Goal: Task Accomplishment & Management: Manage account settings

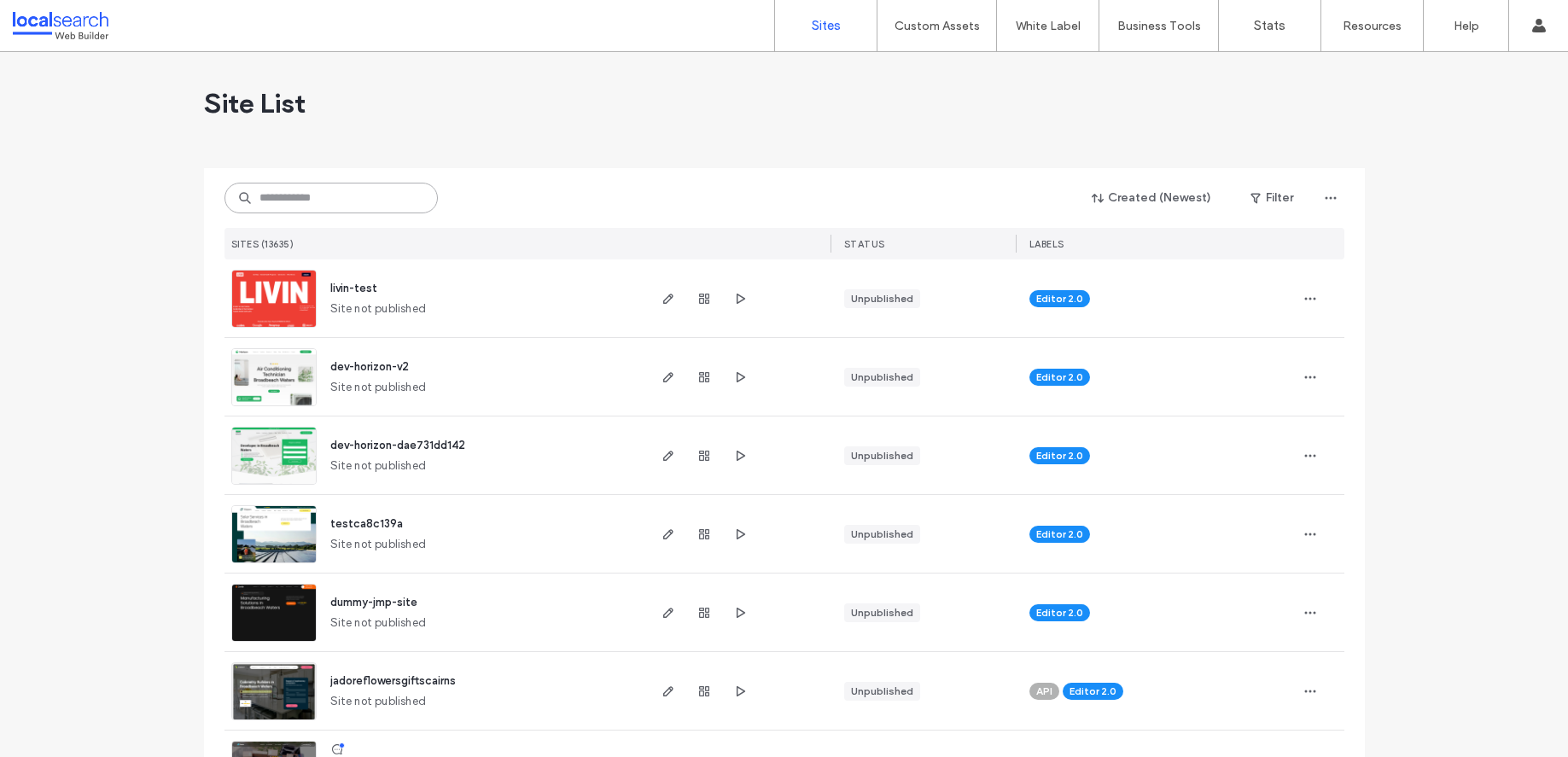
click at [299, 202] on input at bounding box center [331, 198] width 213 height 31
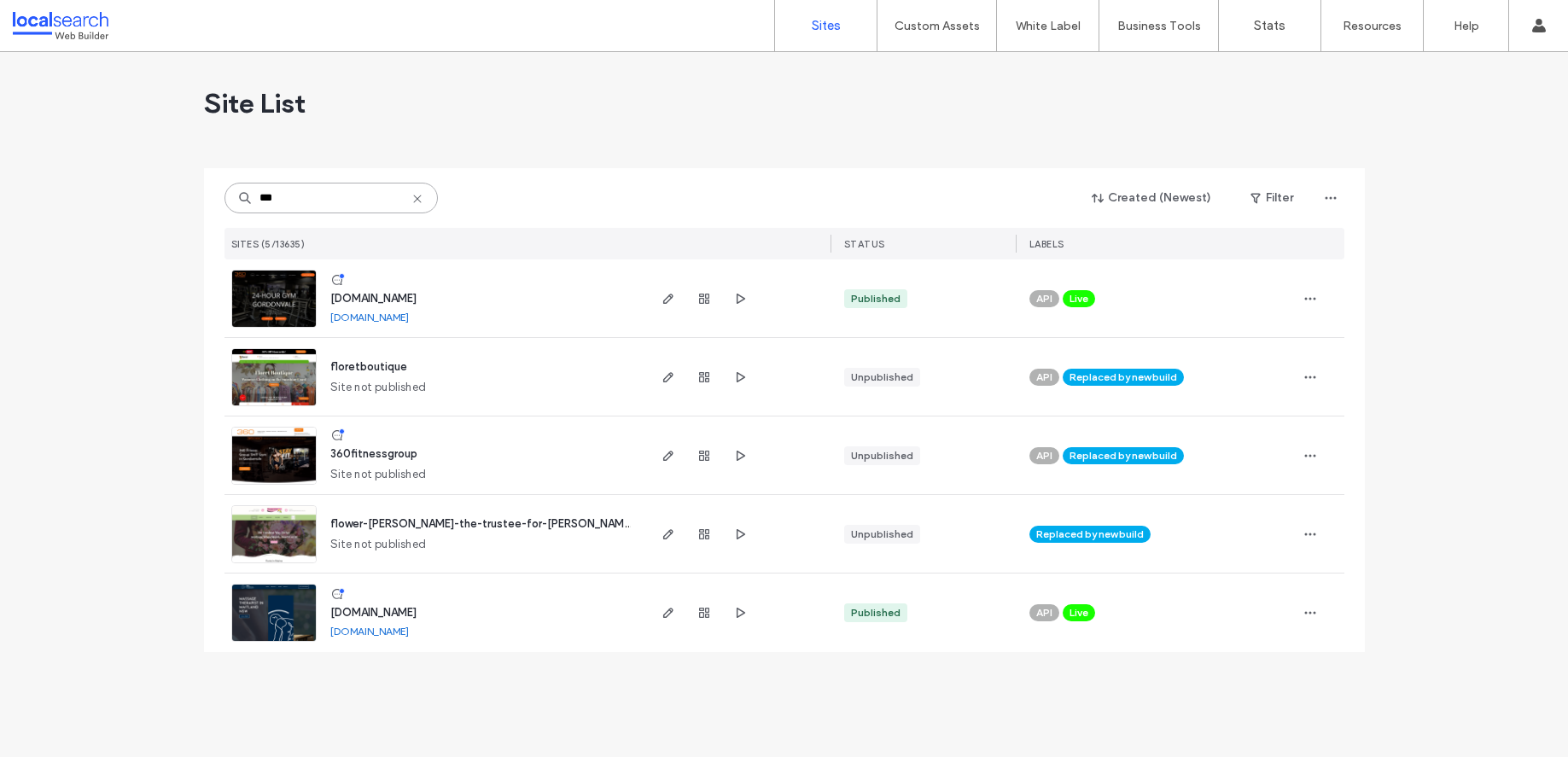
type input "***"
click at [382, 294] on span "www.360fitnessgroup.com.au" at bounding box center [374, 299] width 86 height 13
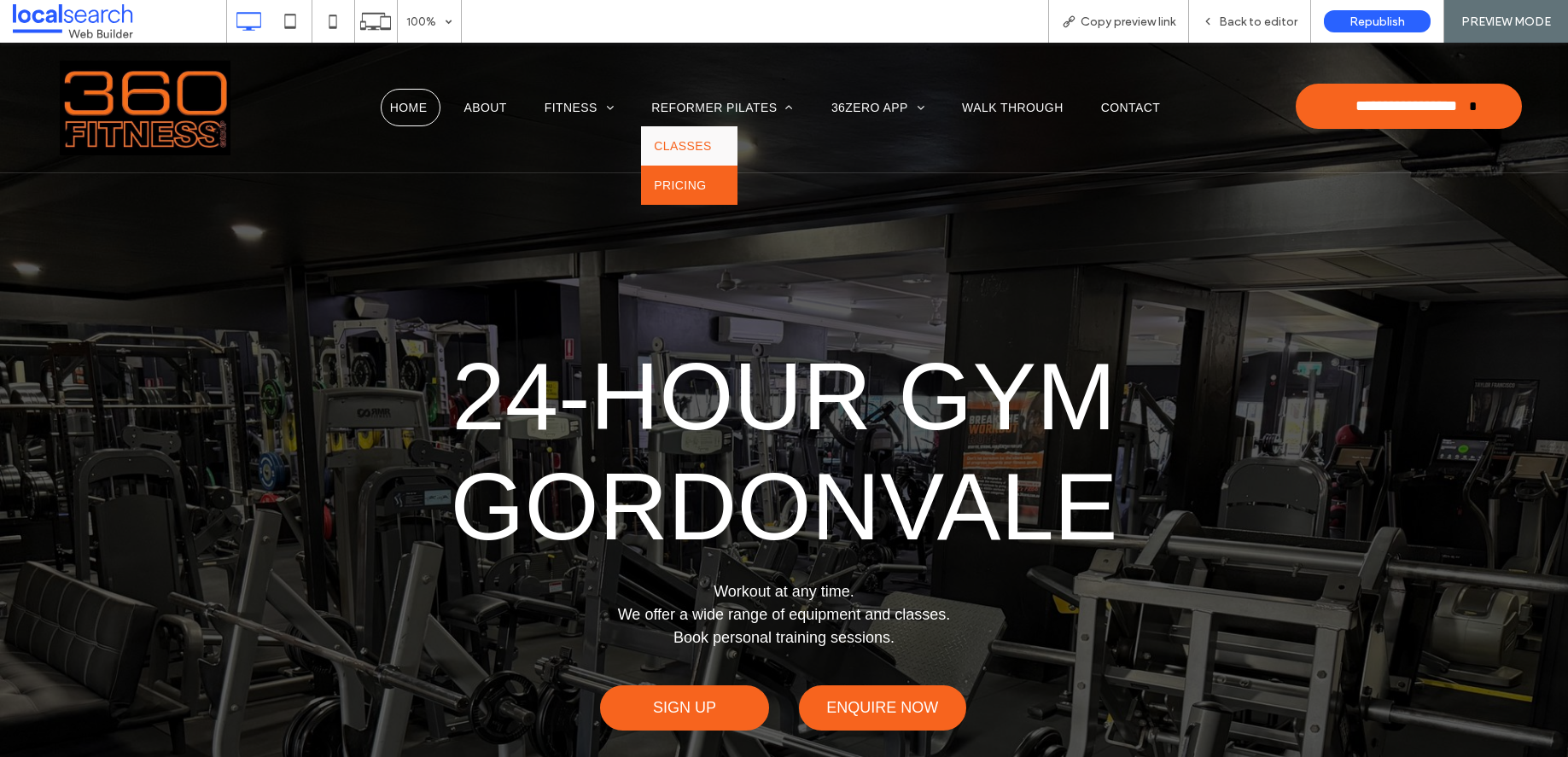
click at [686, 182] on span "PRICING" at bounding box center [680, 185] width 52 height 14
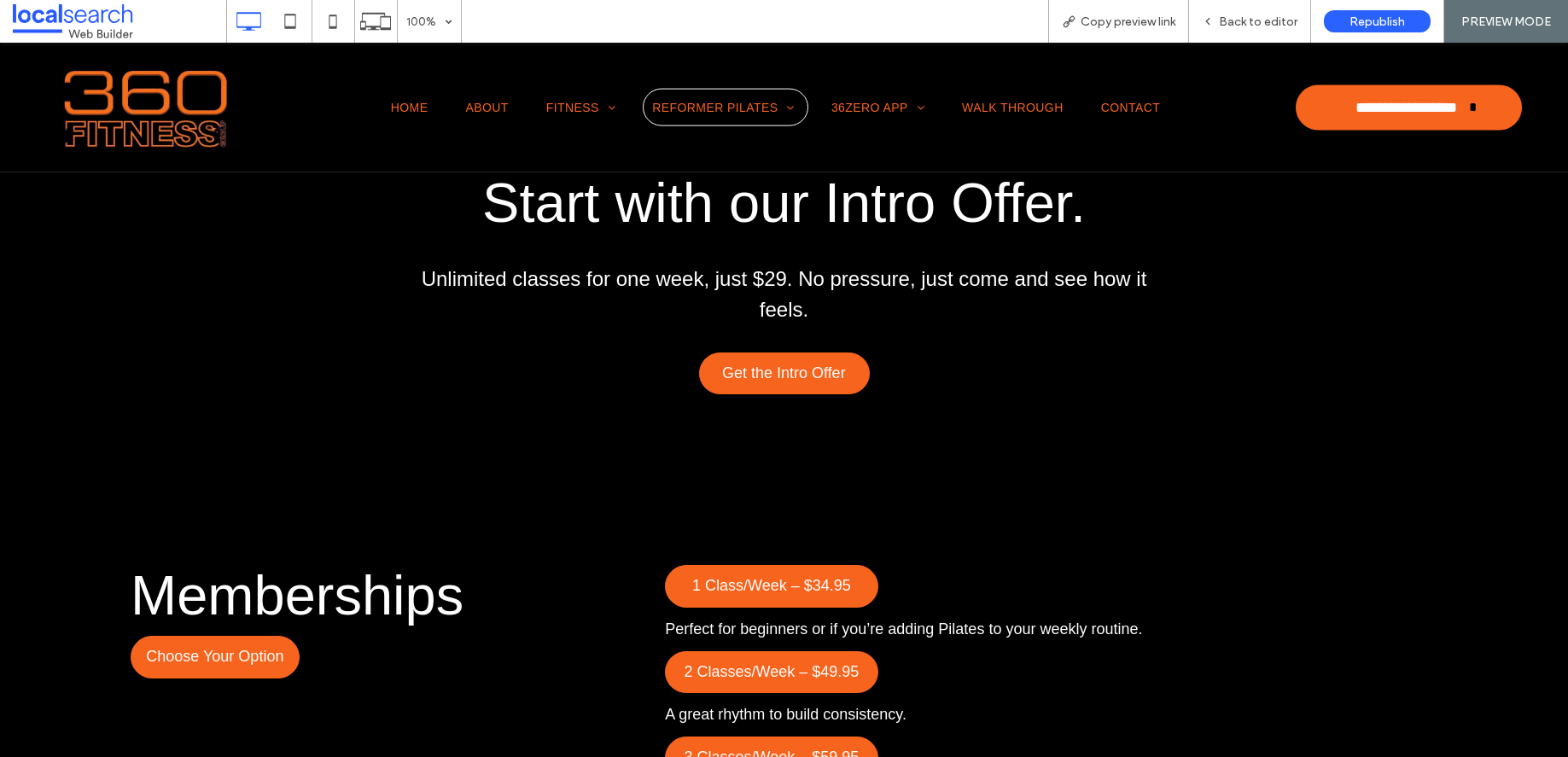
scroll to position [1010, 0]
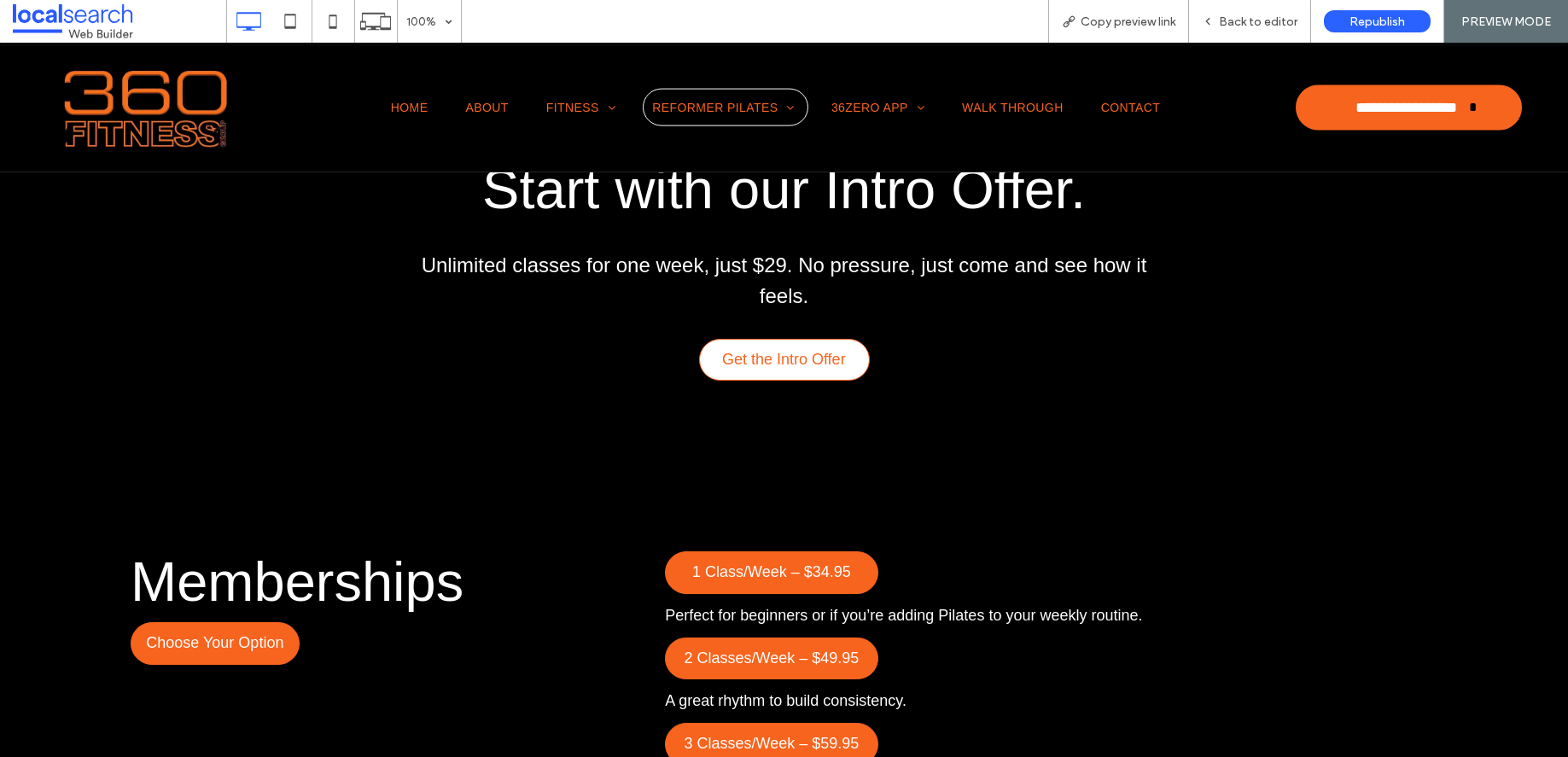
click at [773, 368] on span "Get the Intro Offer" at bounding box center [783, 360] width 124 height 35
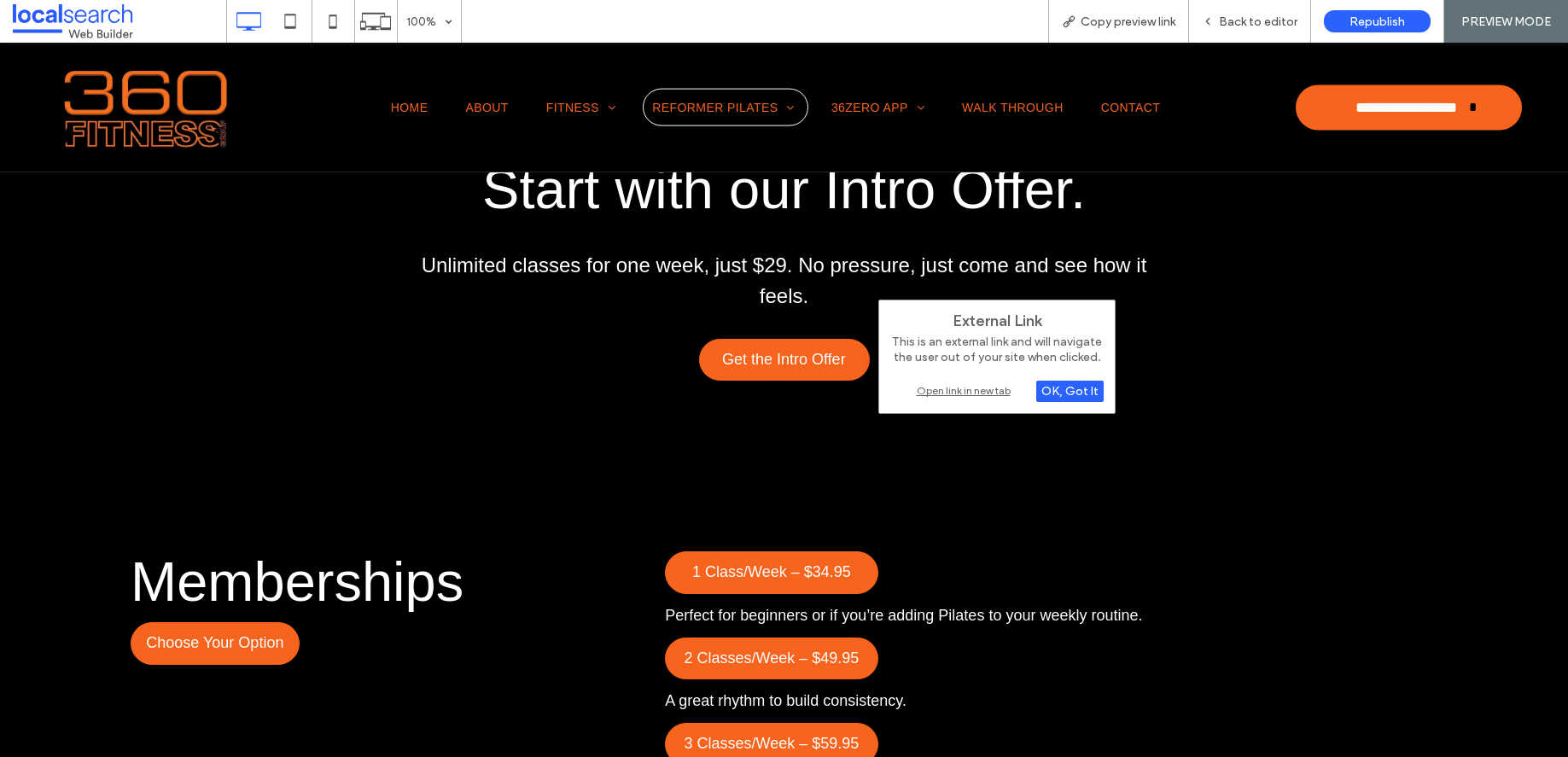
click at [940, 393] on div "Open link in new tab" at bounding box center [996, 390] width 213 height 18
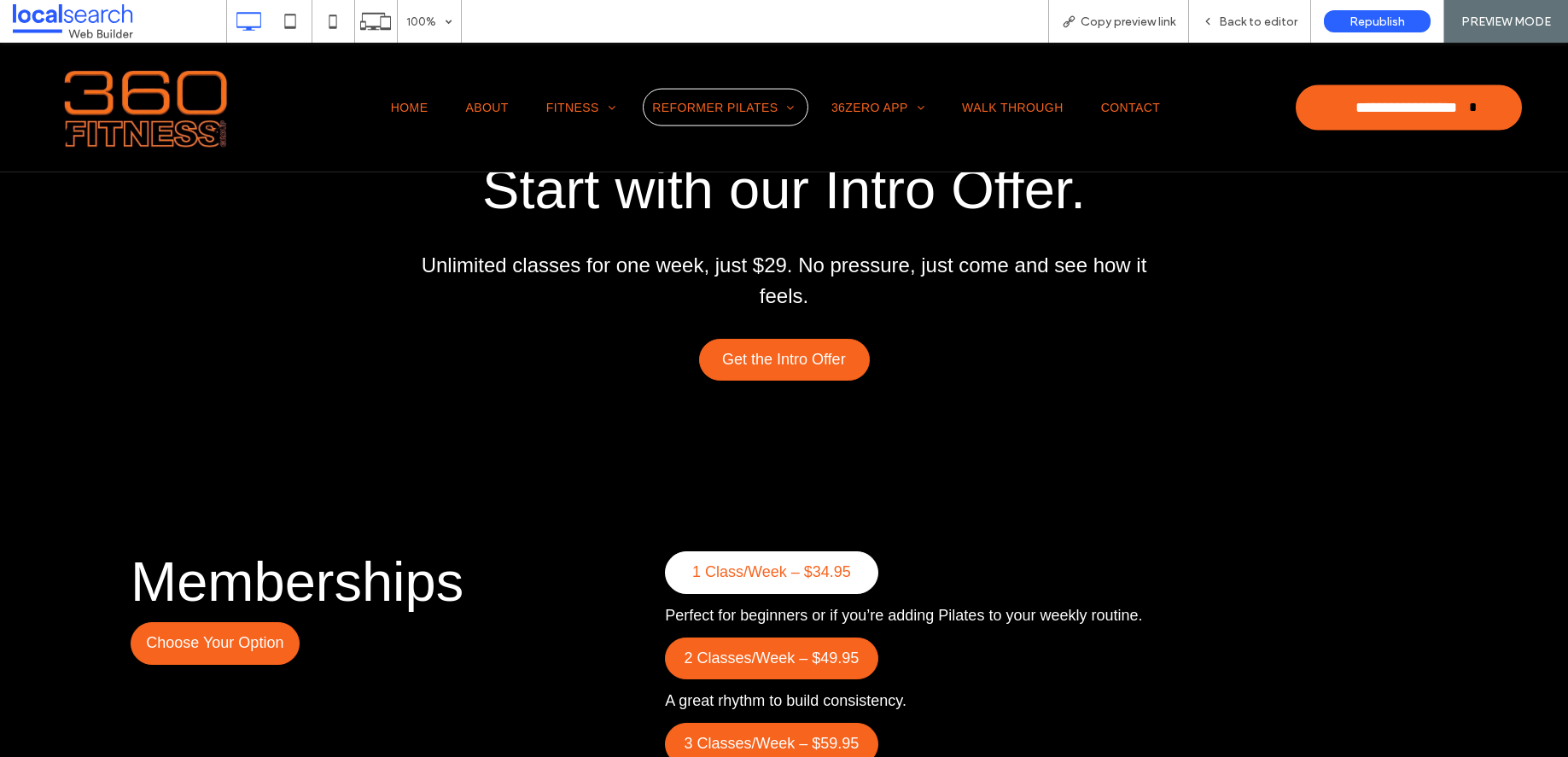
click at [746, 582] on span "1 Class/Week – $34.95" at bounding box center [771, 573] width 158 height 35
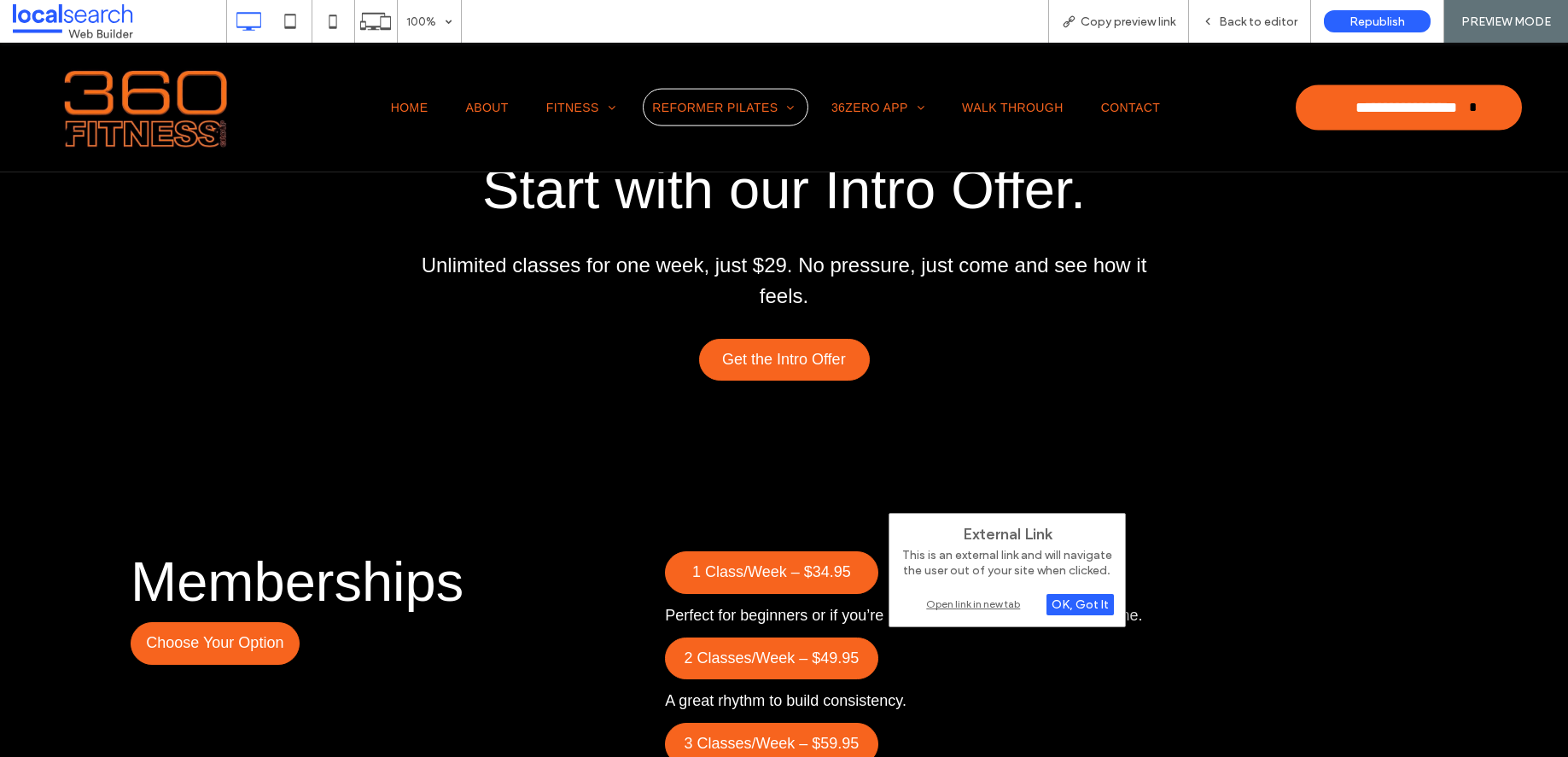
click at [952, 601] on div "Open link in new tab" at bounding box center [1007, 604] width 213 height 18
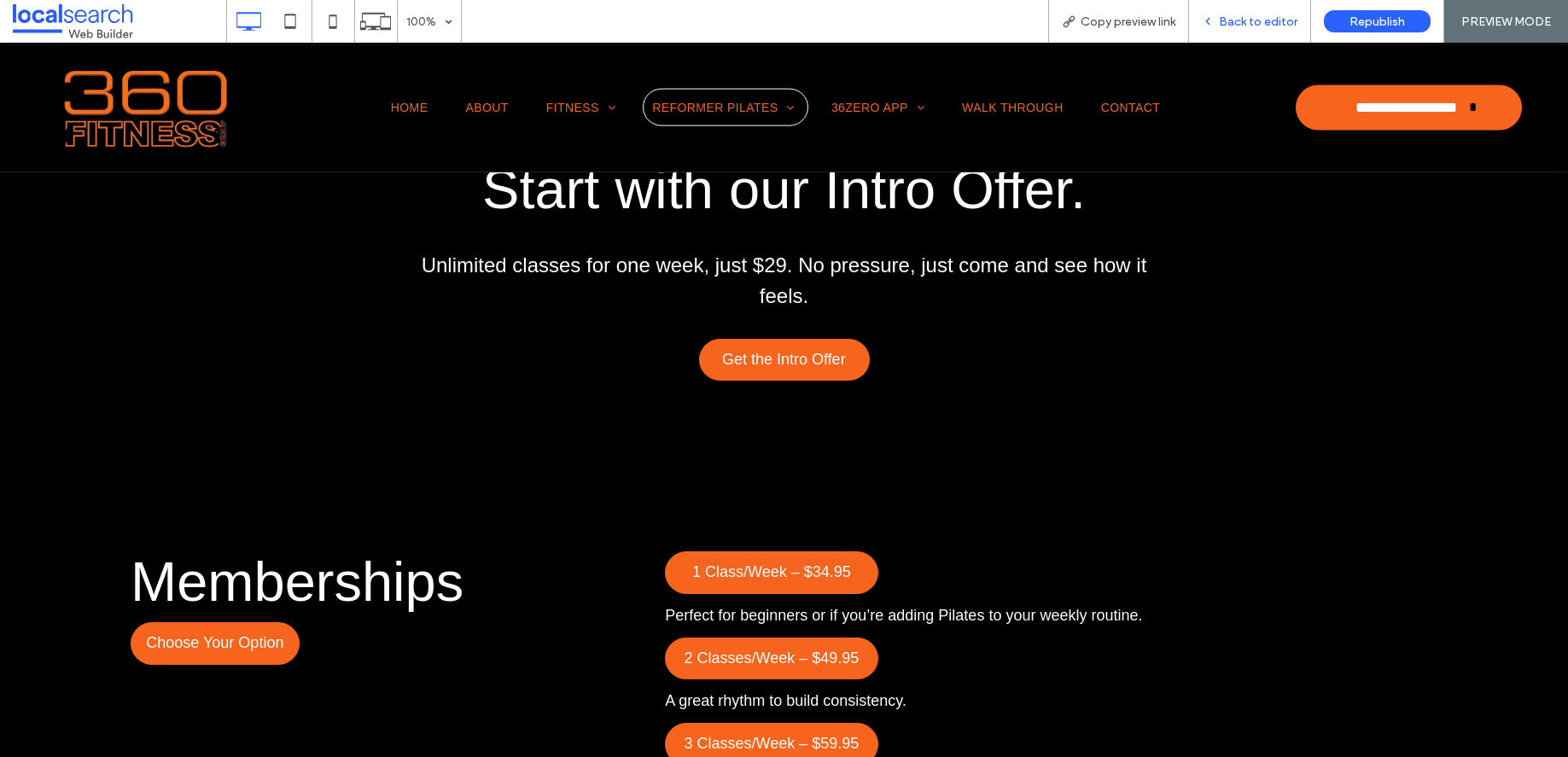
click at [1243, 25] on span "Back to editor" at bounding box center [1258, 22] width 79 height 15
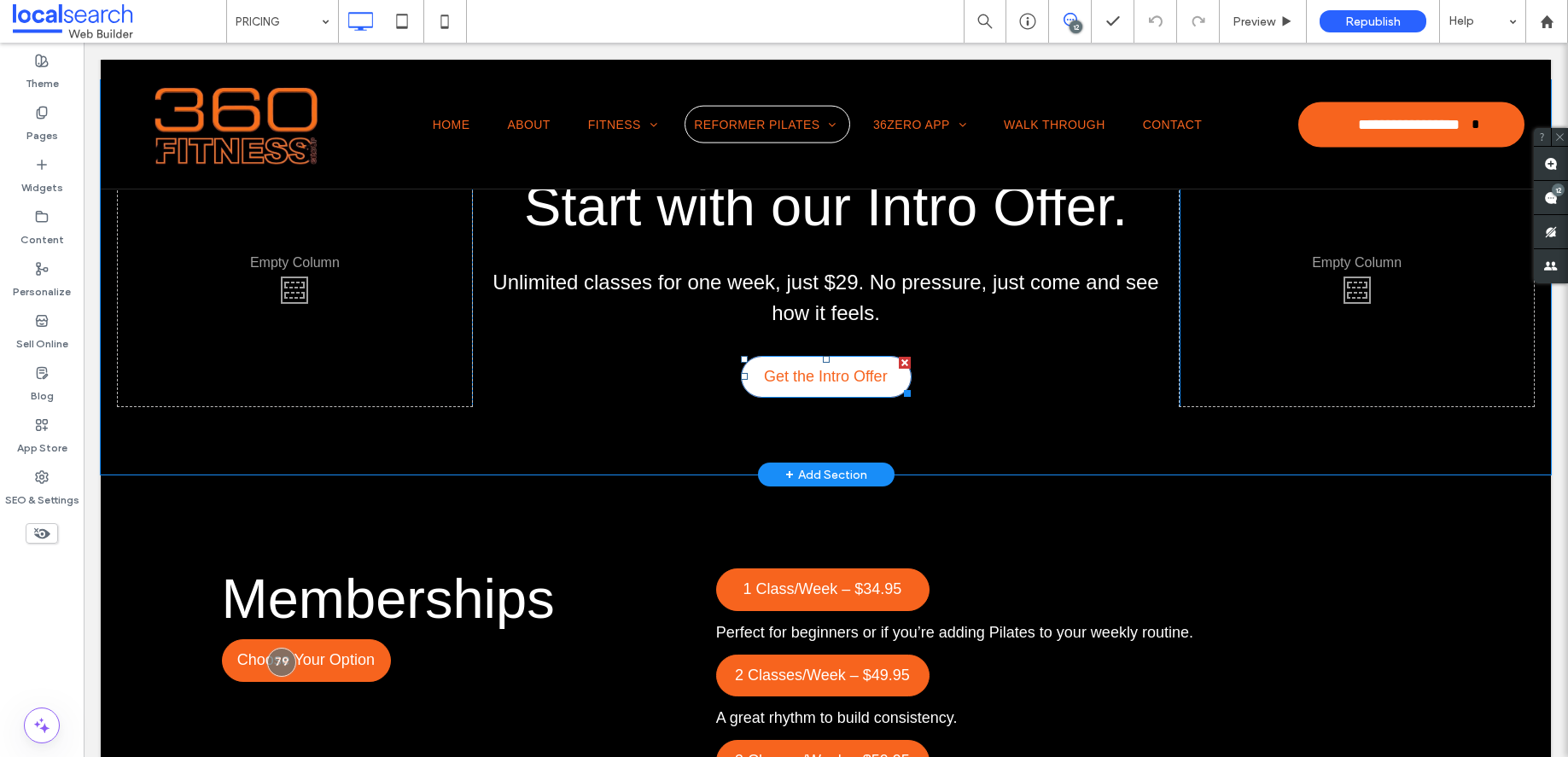
click at [808, 375] on span "Get the Intro Offer" at bounding box center [825, 377] width 124 height 35
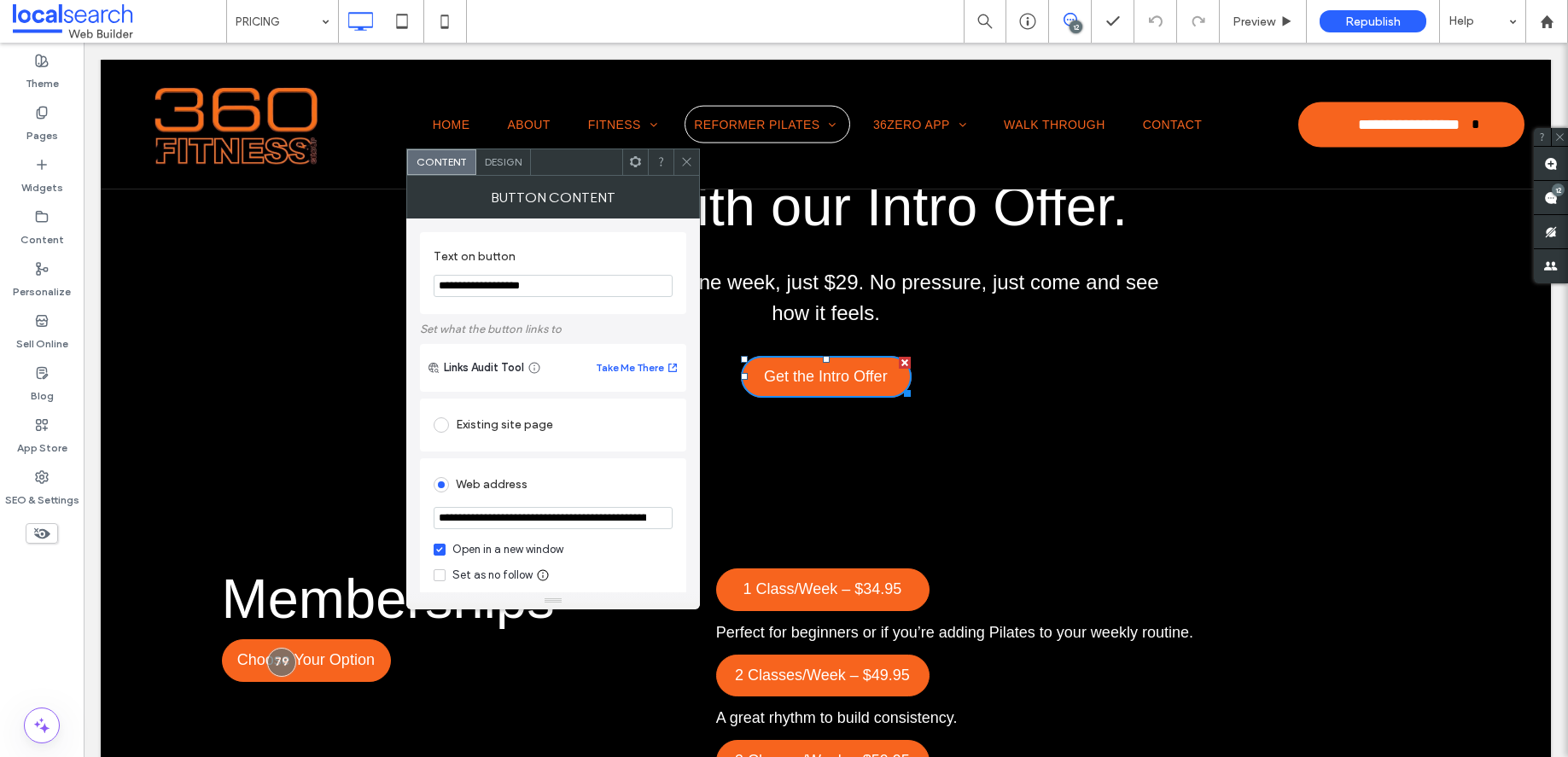
click at [470, 520] on input "**********" at bounding box center [552, 518] width 239 height 22
drag, startPoint x: 435, startPoint y: 520, endPoint x: 698, endPoint y: 524, distance: 263.0
click at [698, 524] on div "**********" at bounding box center [553, 406] width 294 height 374
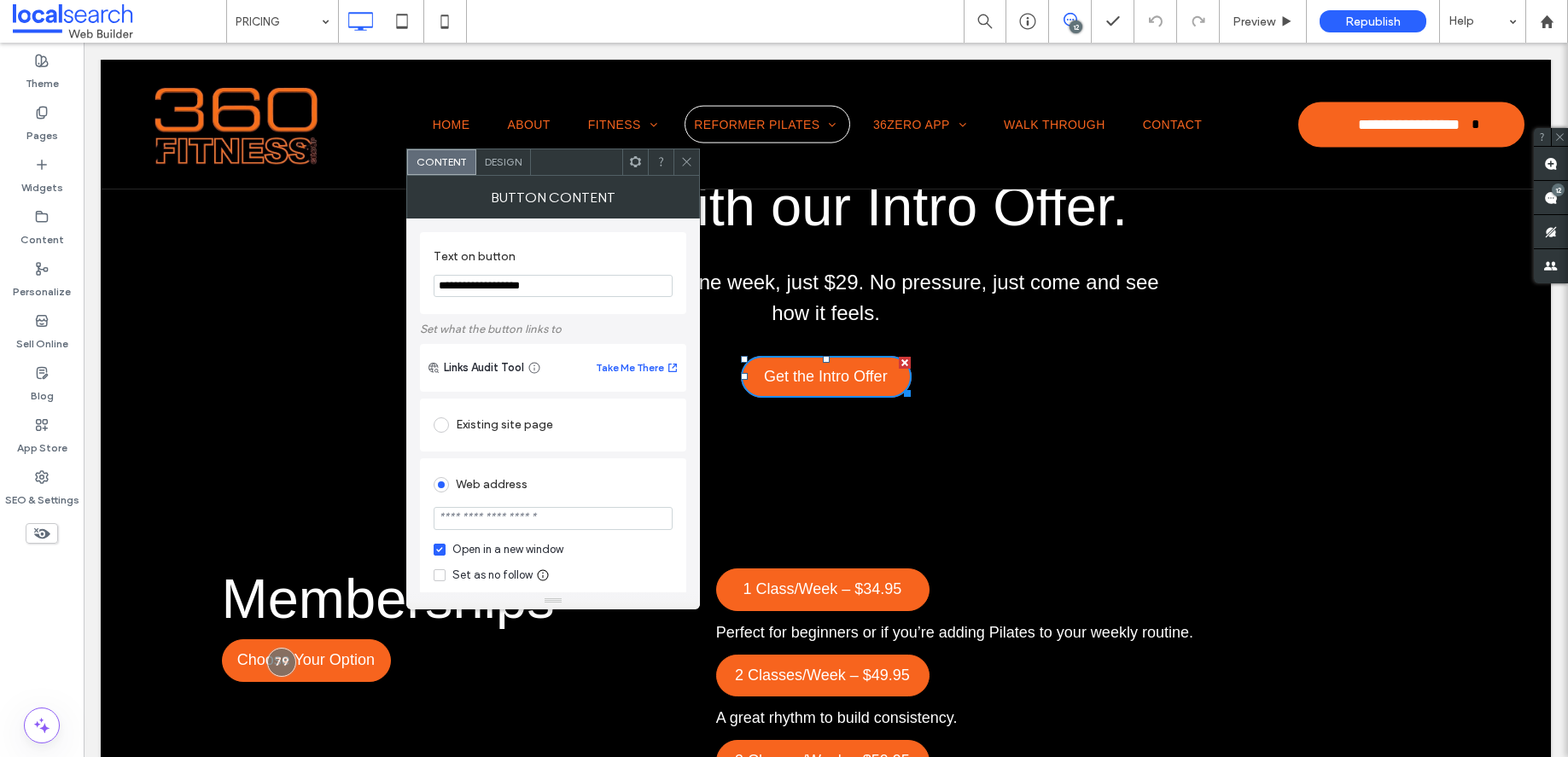
paste input "**********"
type input "**********"
click at [689, 169] on span at bounding box center [687, 162] width 13 height 26
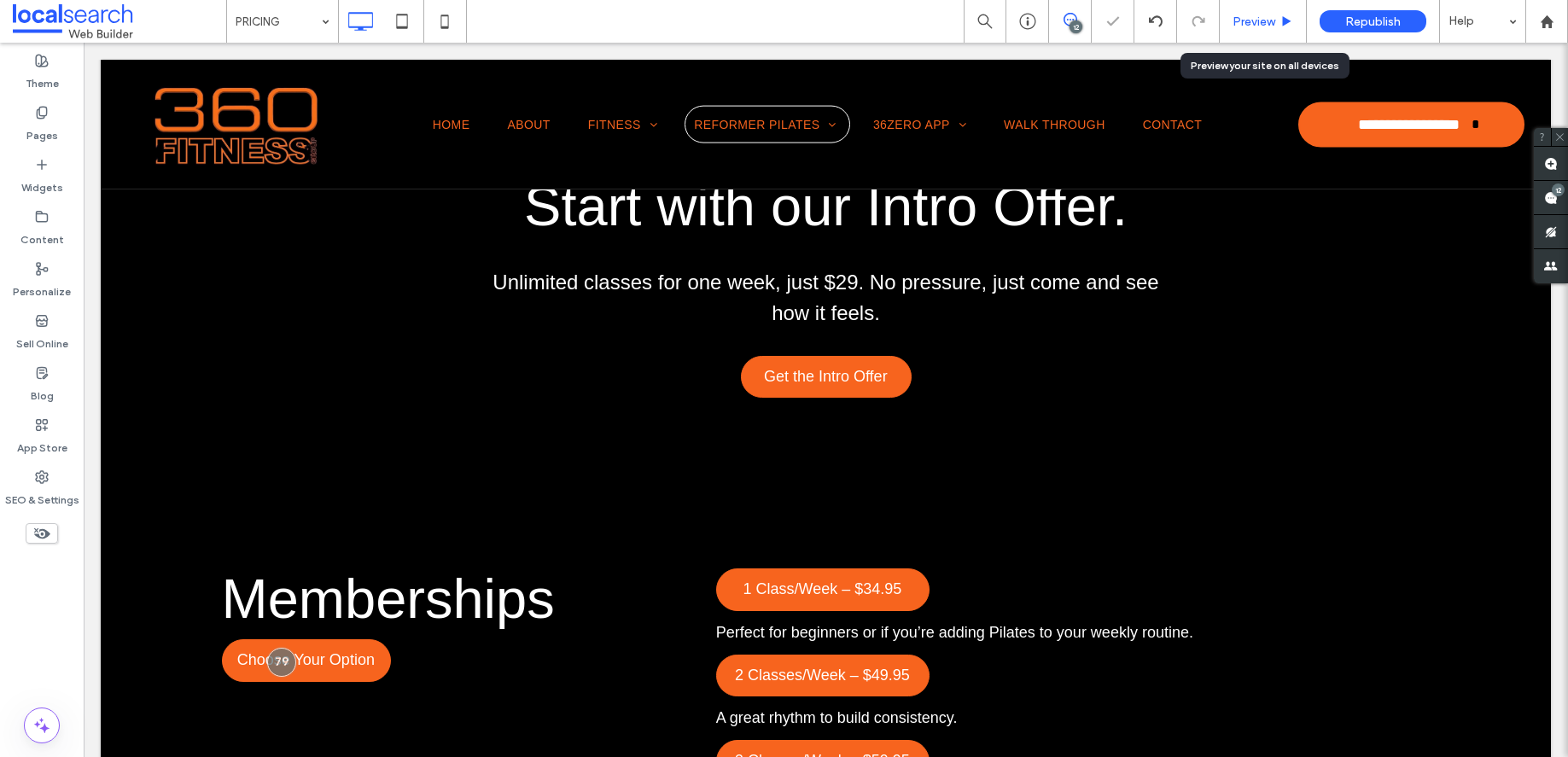
click at [1277, 22] on div "Preview" at bounding box center [1262, 22] width 86 height 15
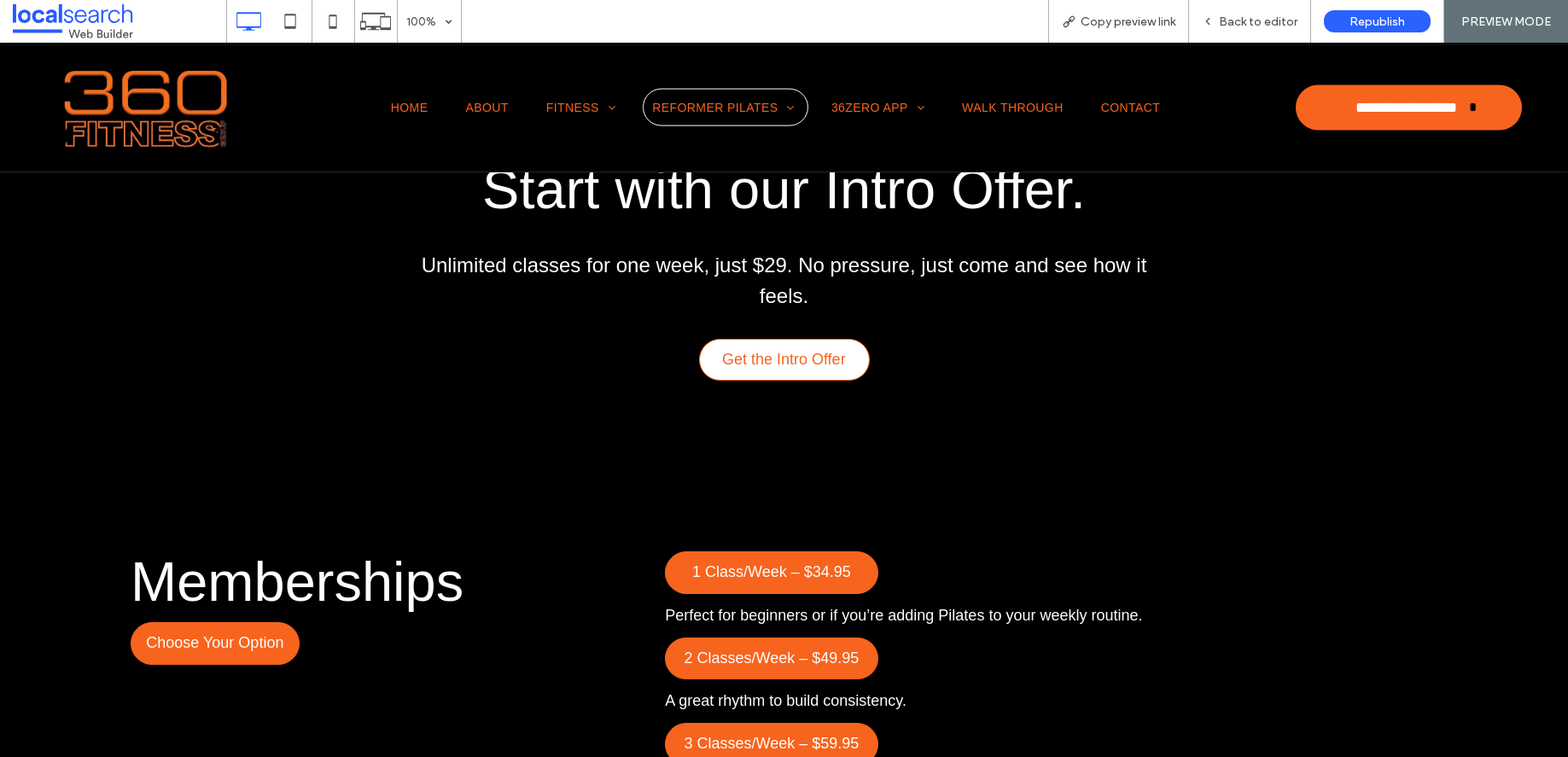
click at [768, 377] on span "Get the Intro Offer" at bounding box center [783, 360] width 124 height 35
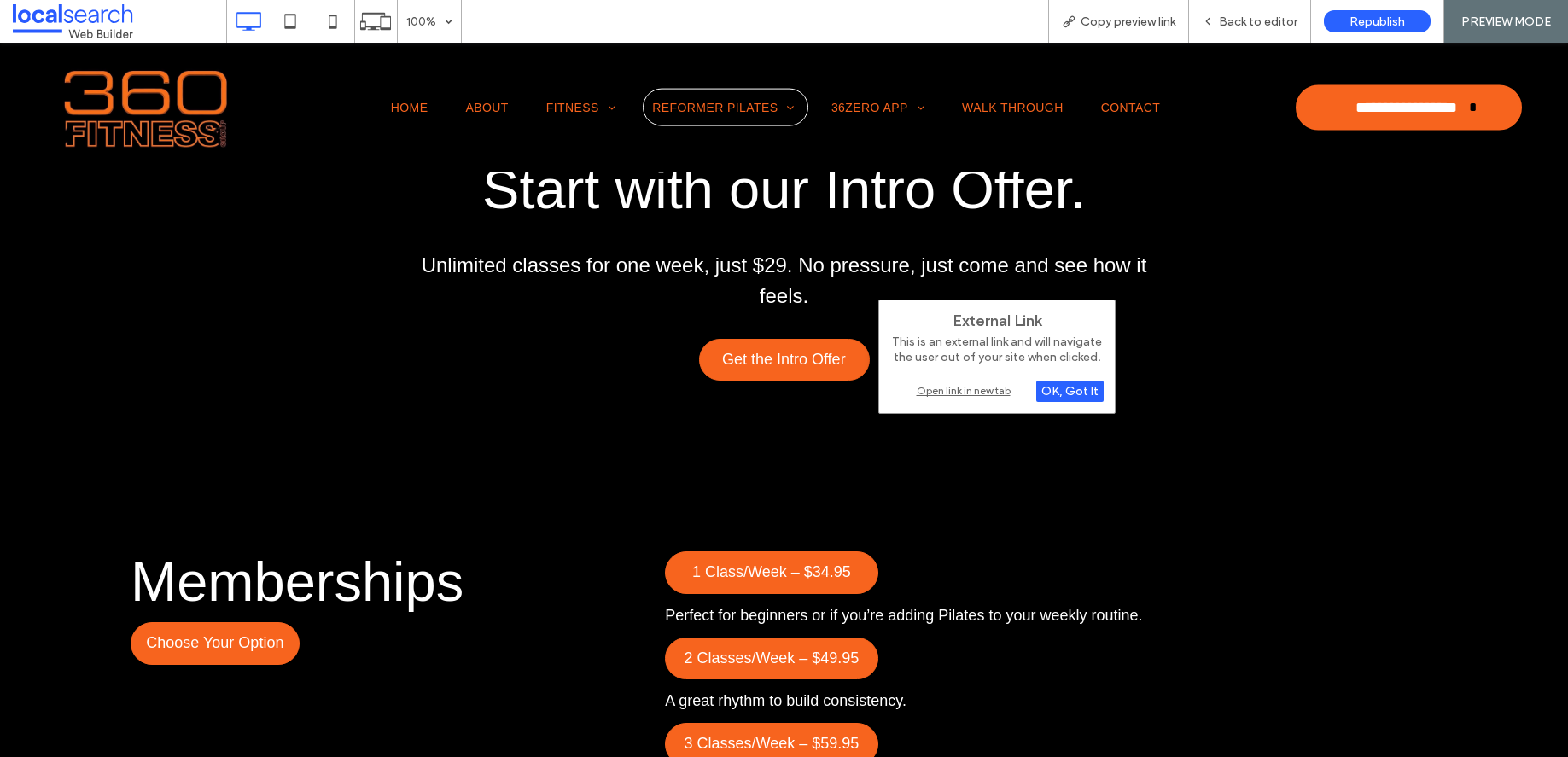
click at [931, 394] on div "Open link in new tab" at bounding box center [996, 390] width 213 height 18
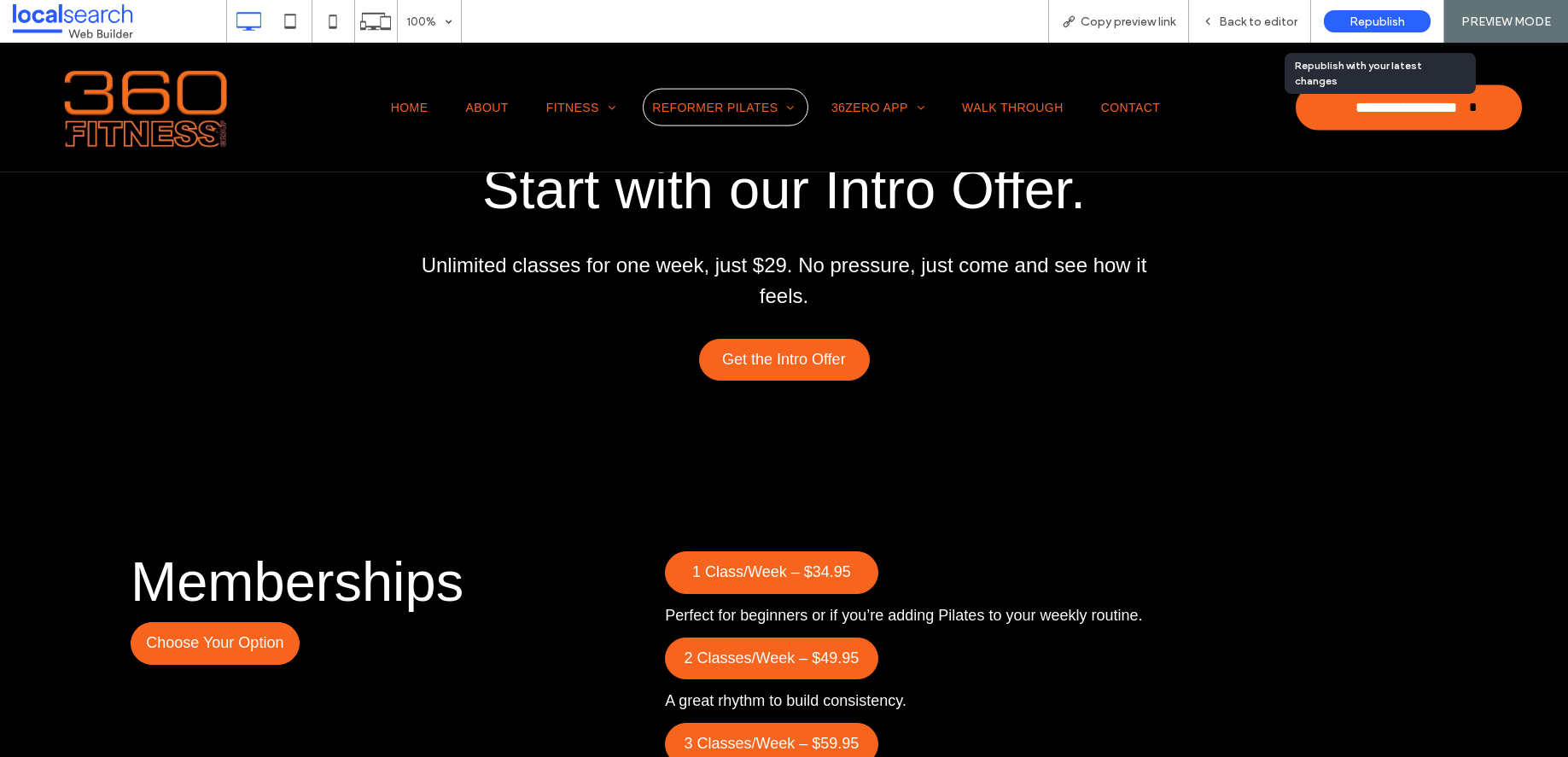
click at [1372, 26] on span "Republish" at bounding box center [1377, 22] width 56 height 15
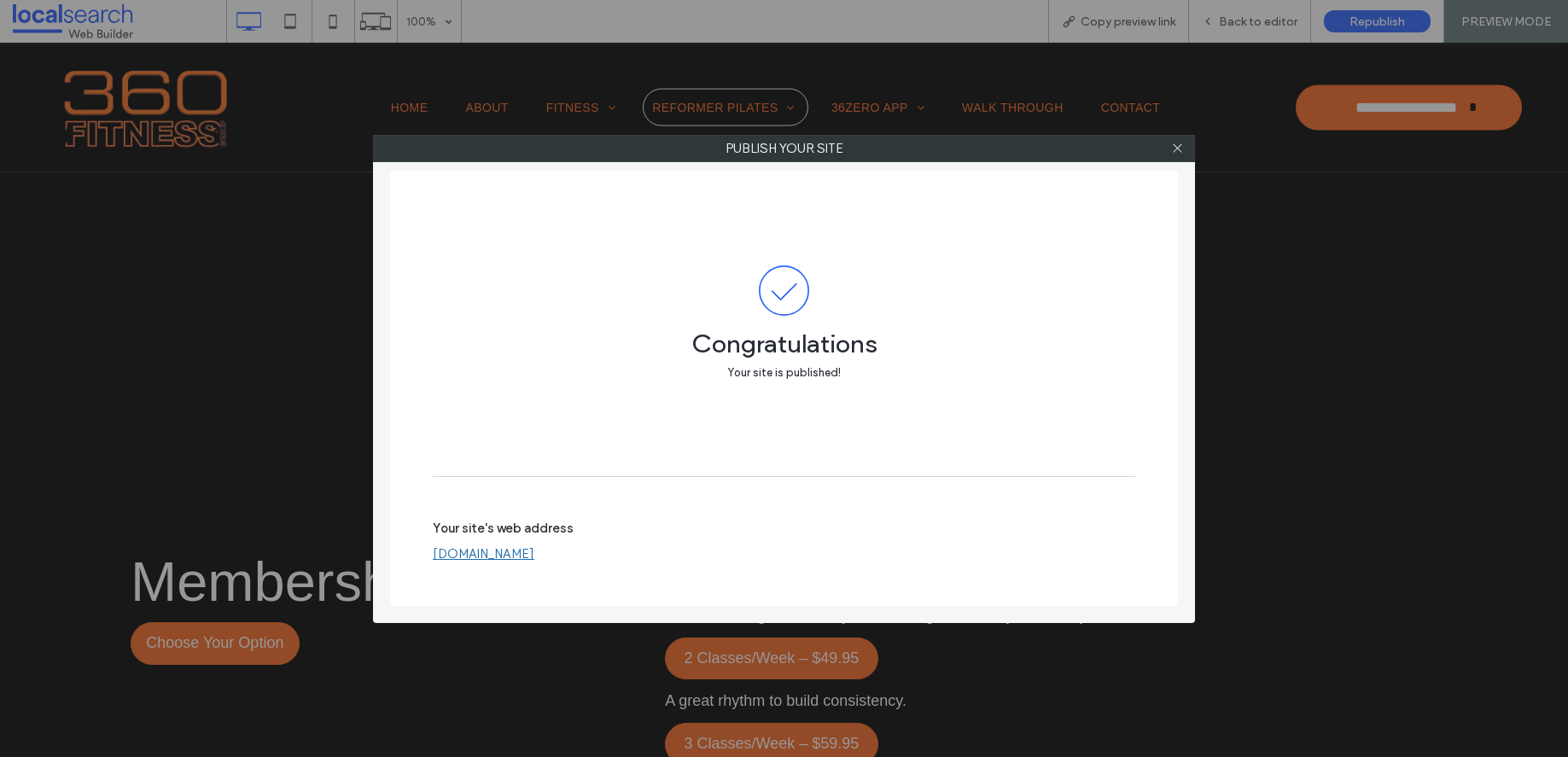
click at [1181, 144] on use at bounding box center [1176, 148] width 8 height 8
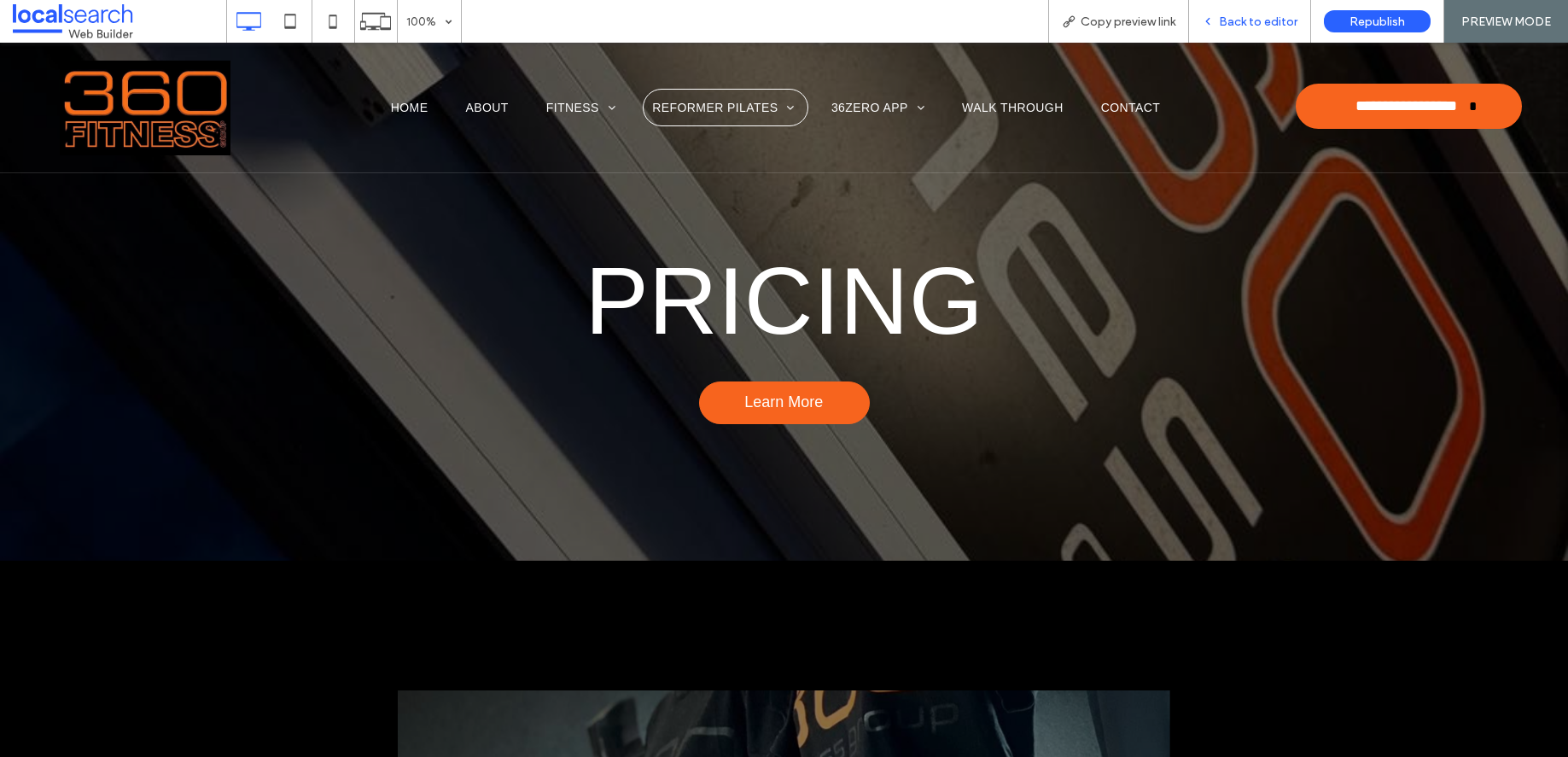
click at [1281, 31] on div "Back to editor" at bounding box center [1249, 21] width 122 height 43
click at [1269, 19] on span "Back to editor" at bounding box center [1258, 22] width 79 height 15
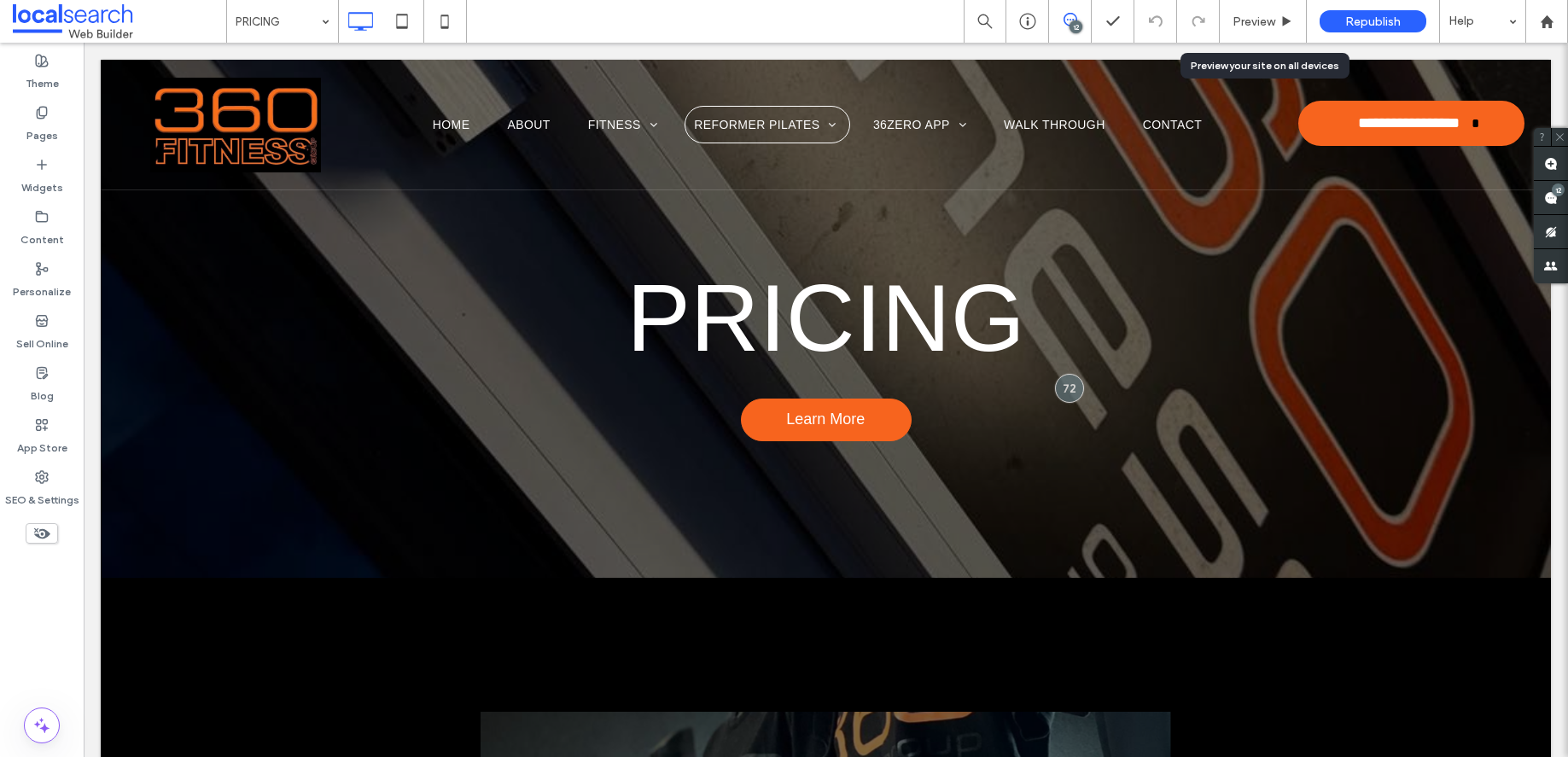
click at [1269, 19] on span "Preview" at bounding box center [1253, 22] width 43 height 15
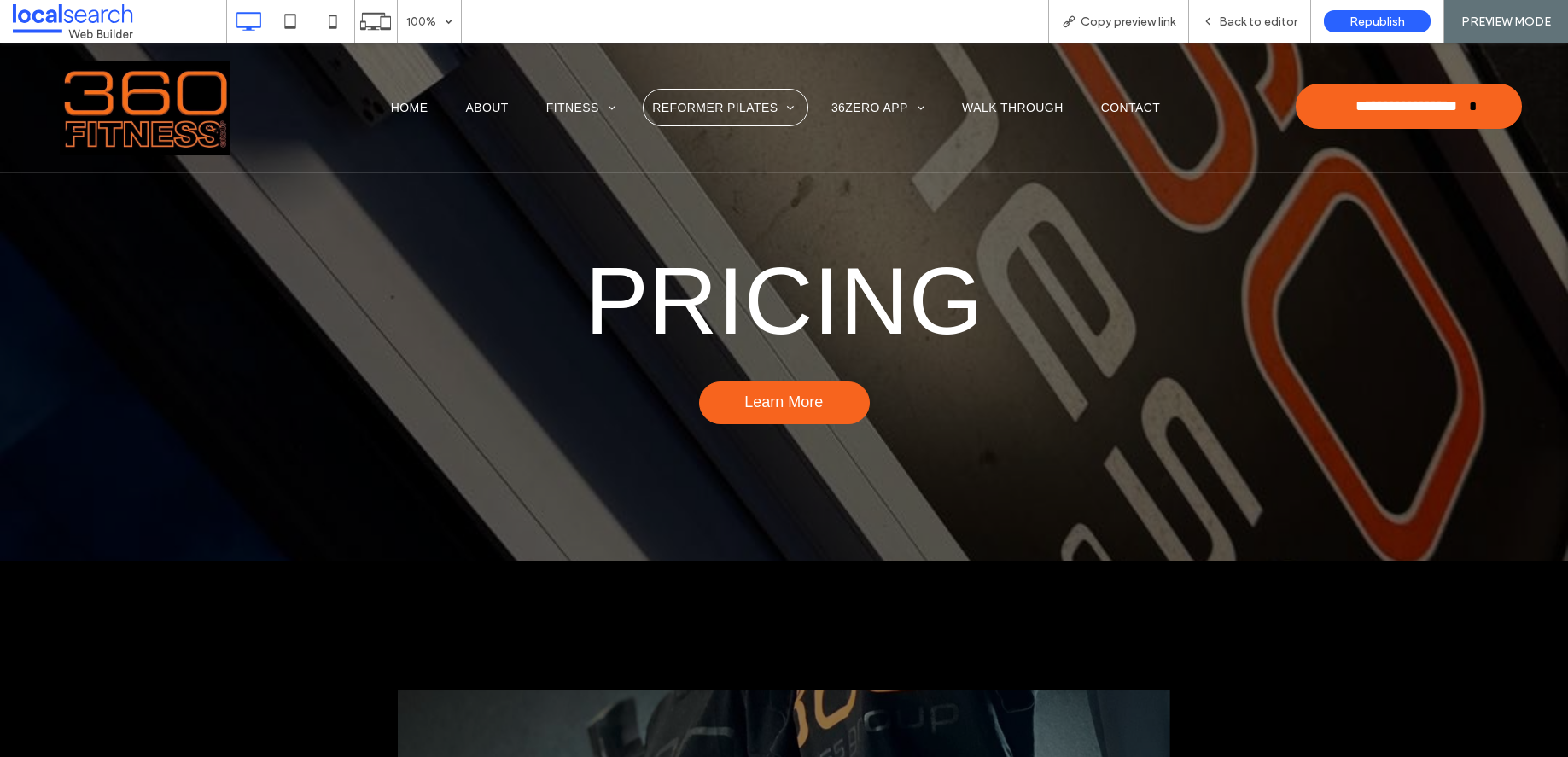
click at [123, 93] on img at bounding box center [145, 107] width 170 height 94
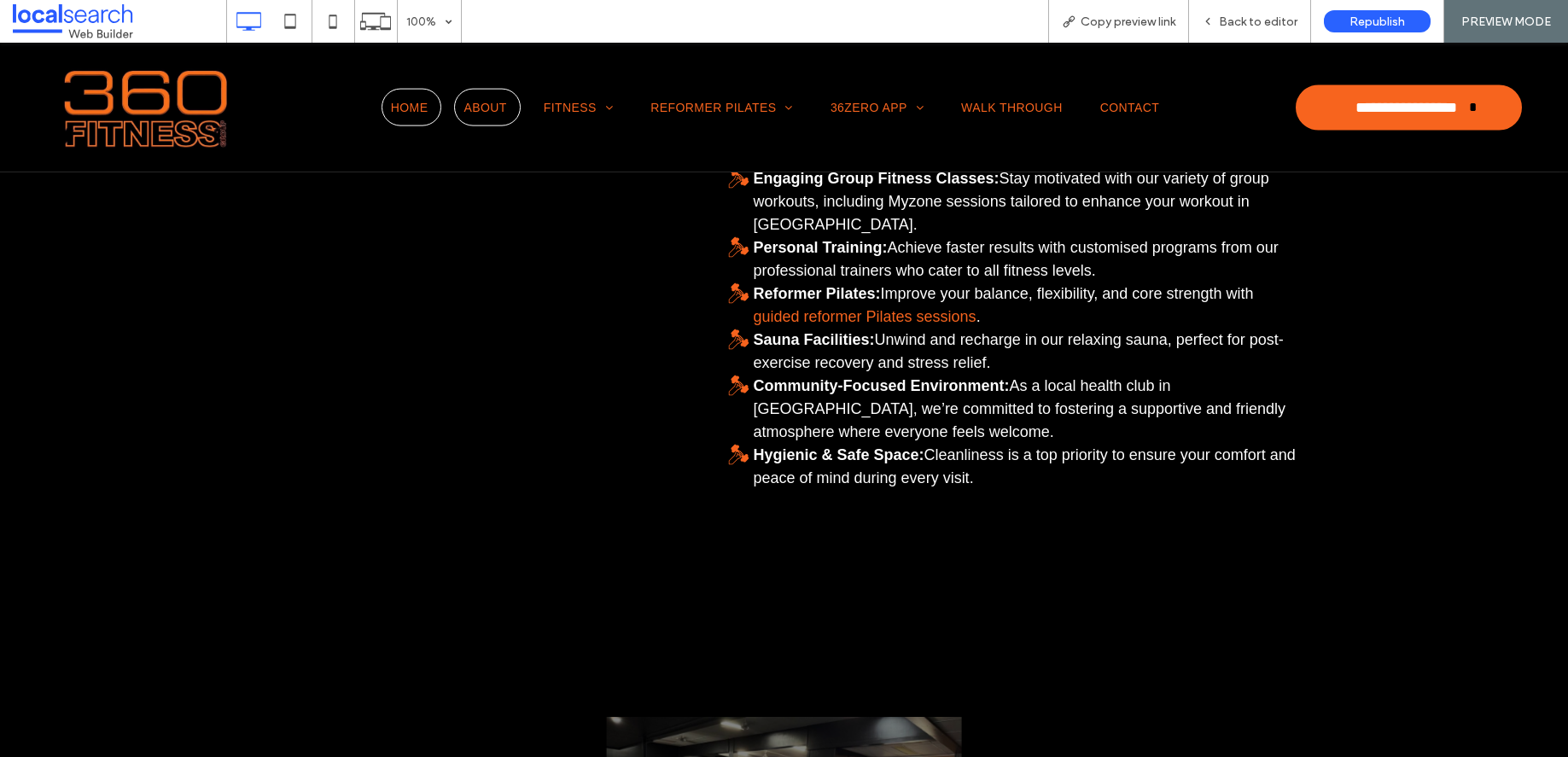
scroll to position [3027, 0]
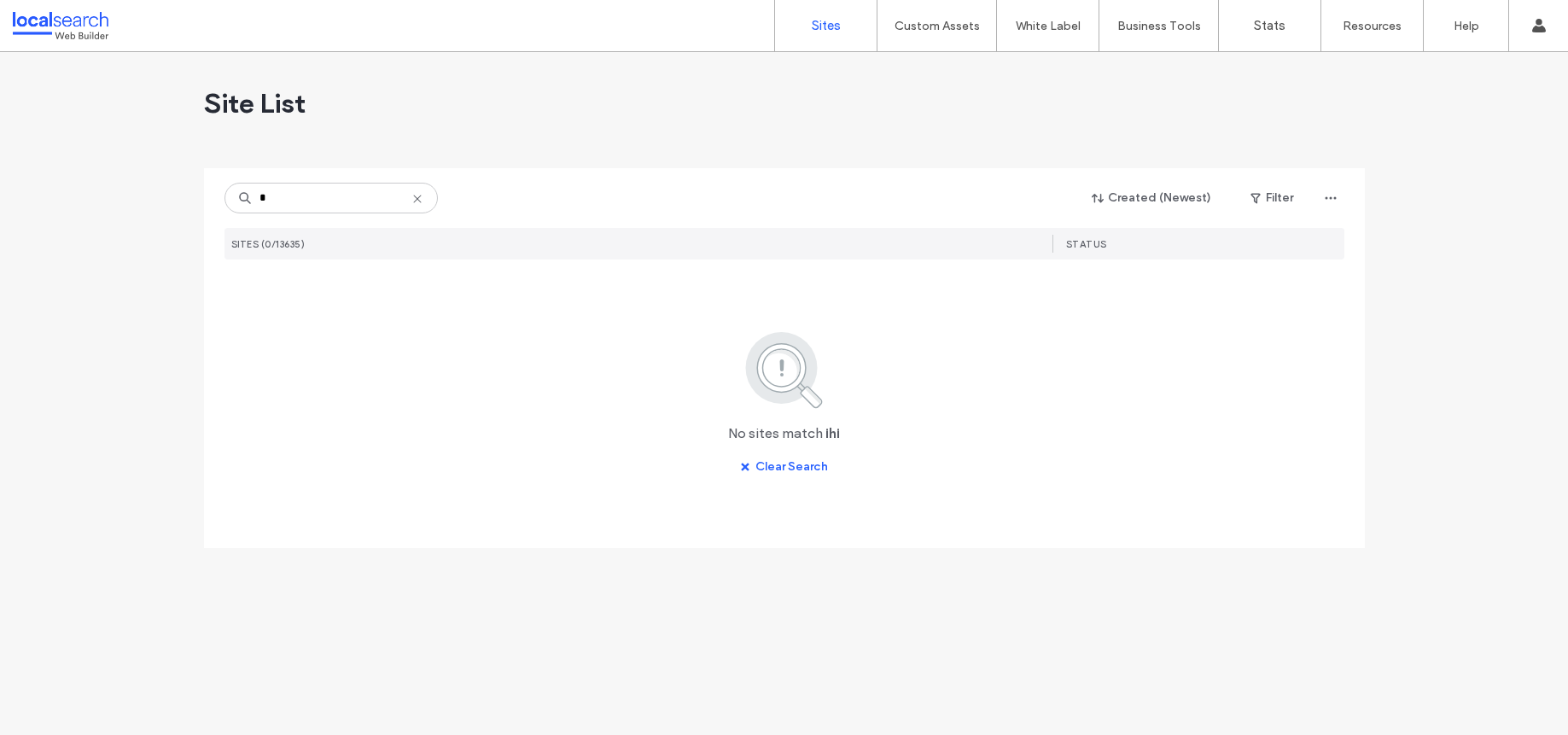
type input "*"
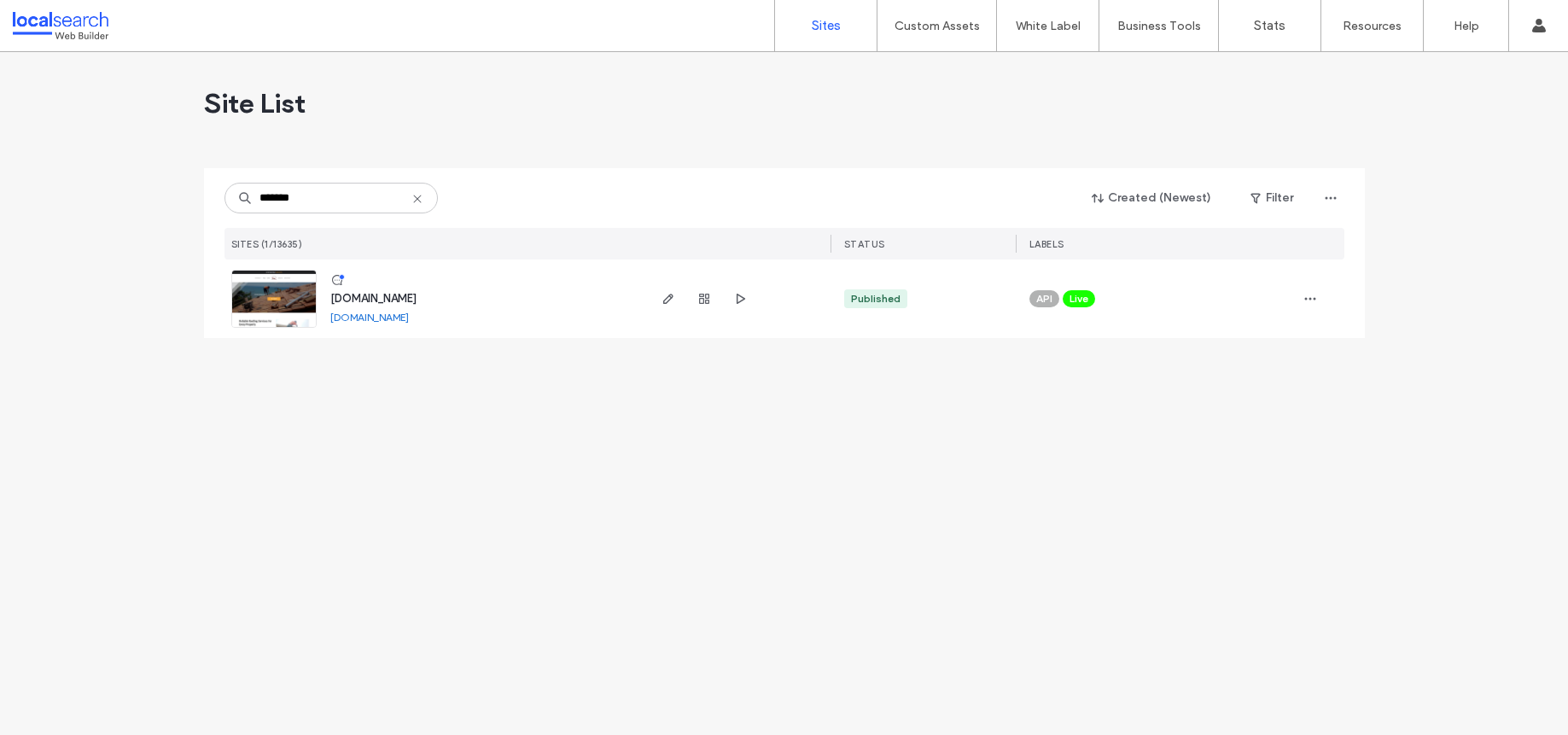
type input "*******"
click at [347, 296] on span "www.roofingcairns.com" at bounding box center [374, 299] width 86 height 13
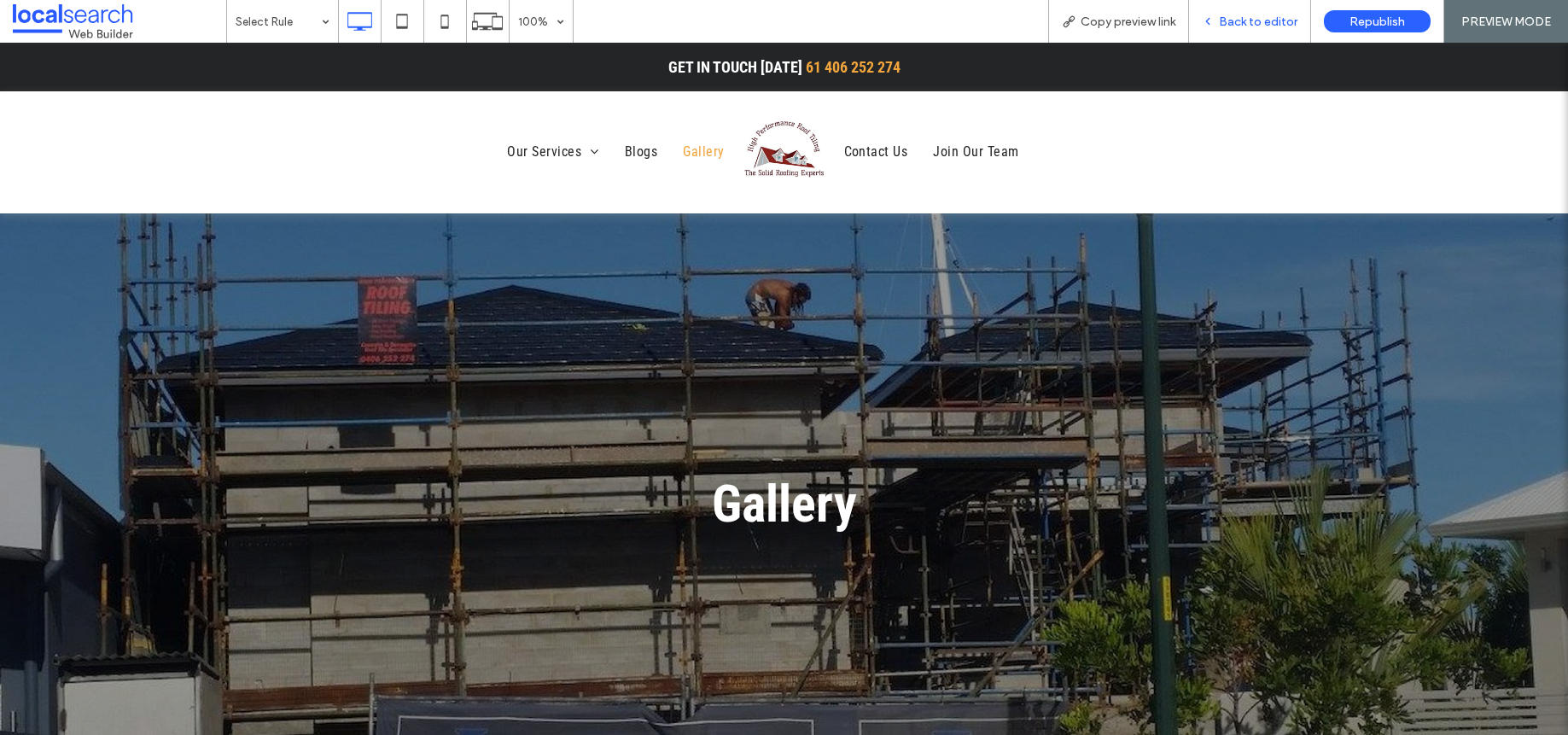
click at [1266, 27] on span "Back to editor" at bounding box center [1258, 22] width 79 height 15
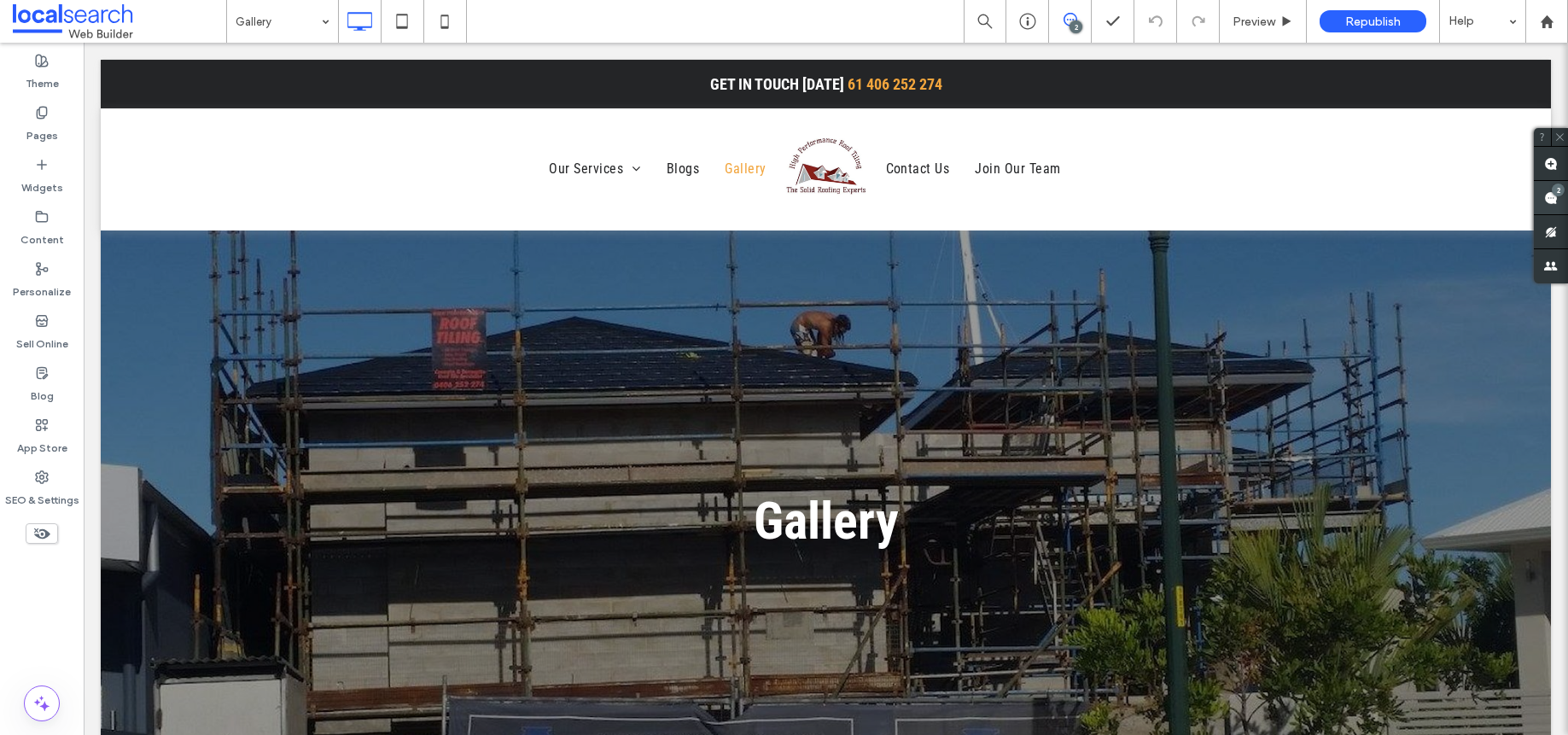
click at [1557, 197] on span at bounding box center [1550, 198] width 34 height 33
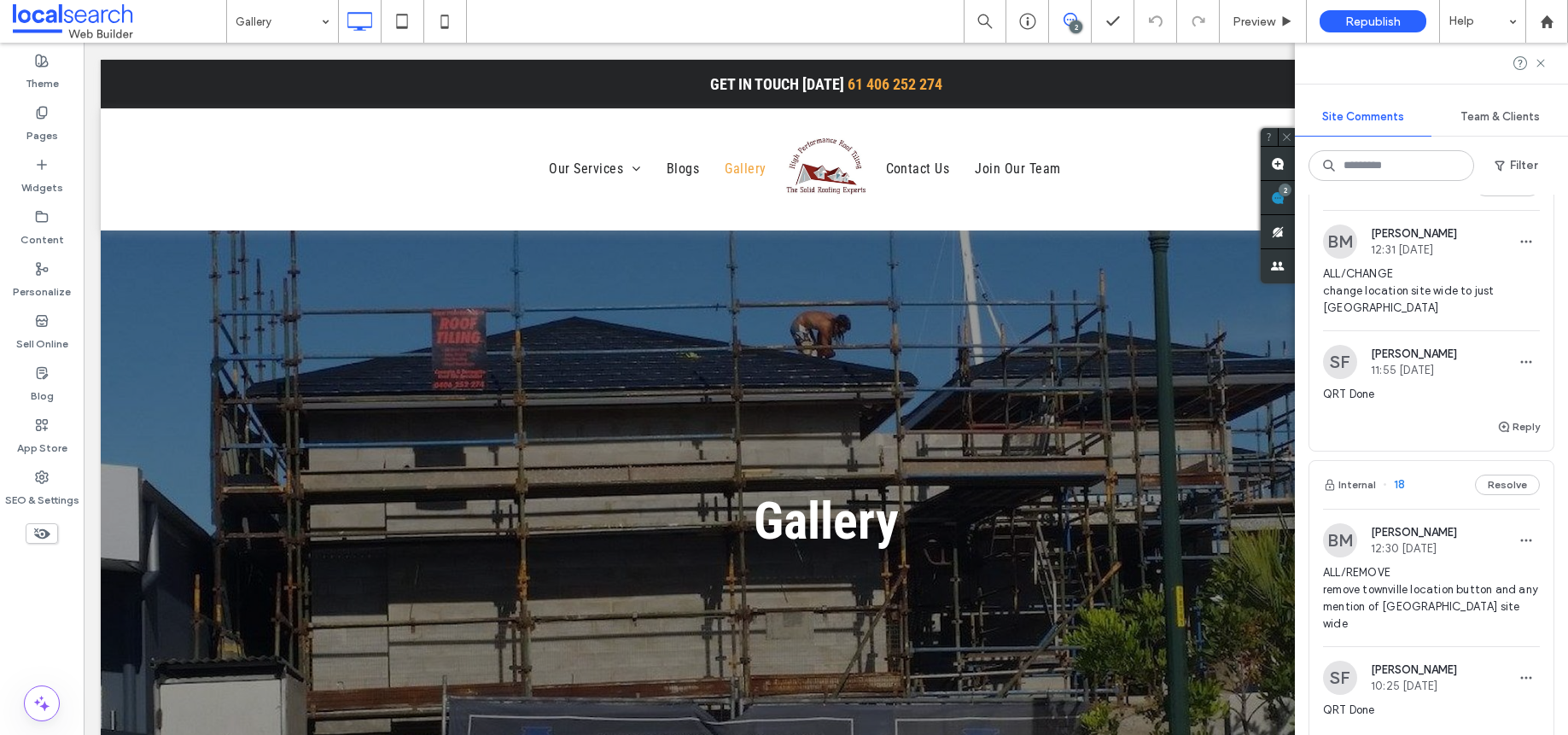
scroll to position [68, 0]
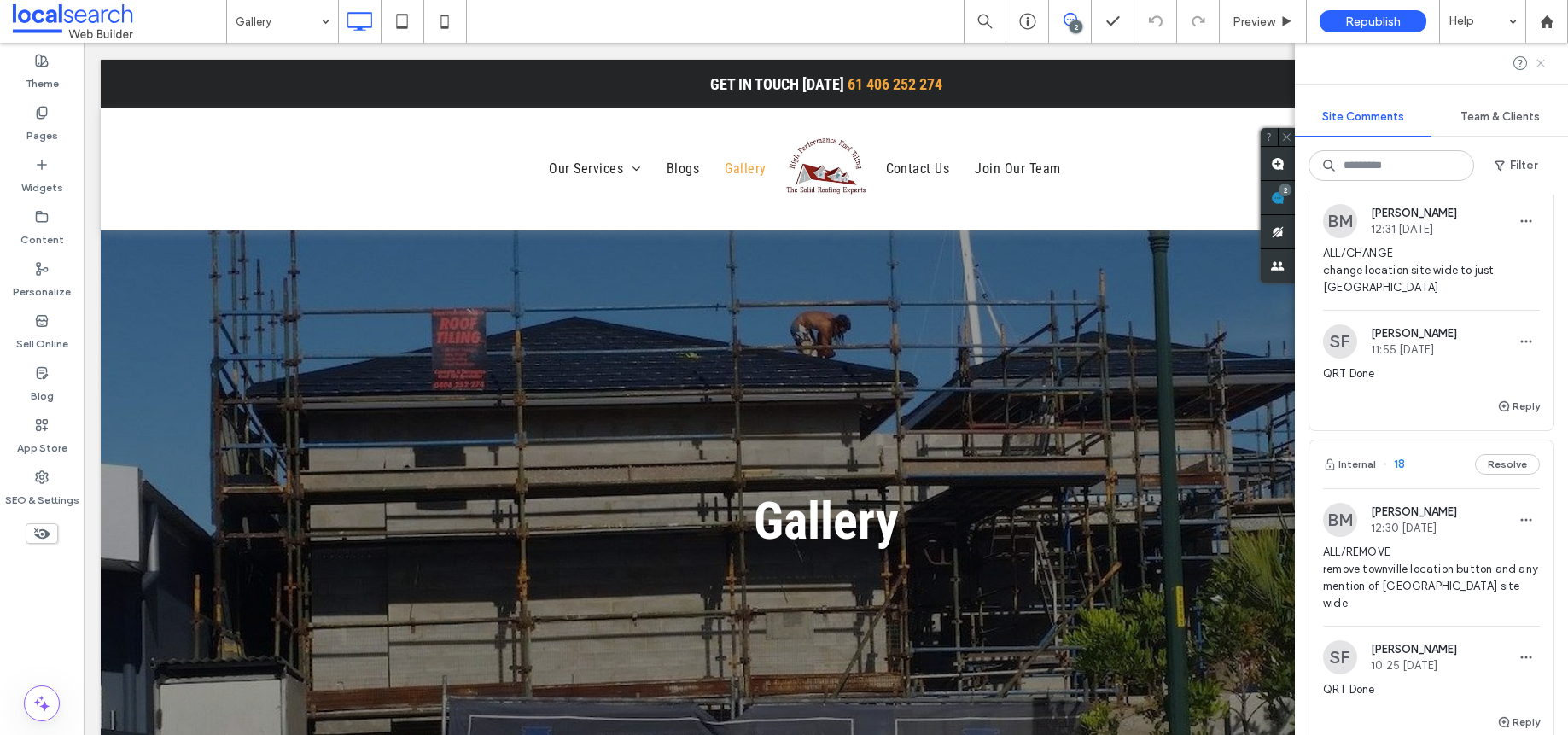
click at [1541, 62] on icon at bounding box center [1540, 62] width 14 height 14
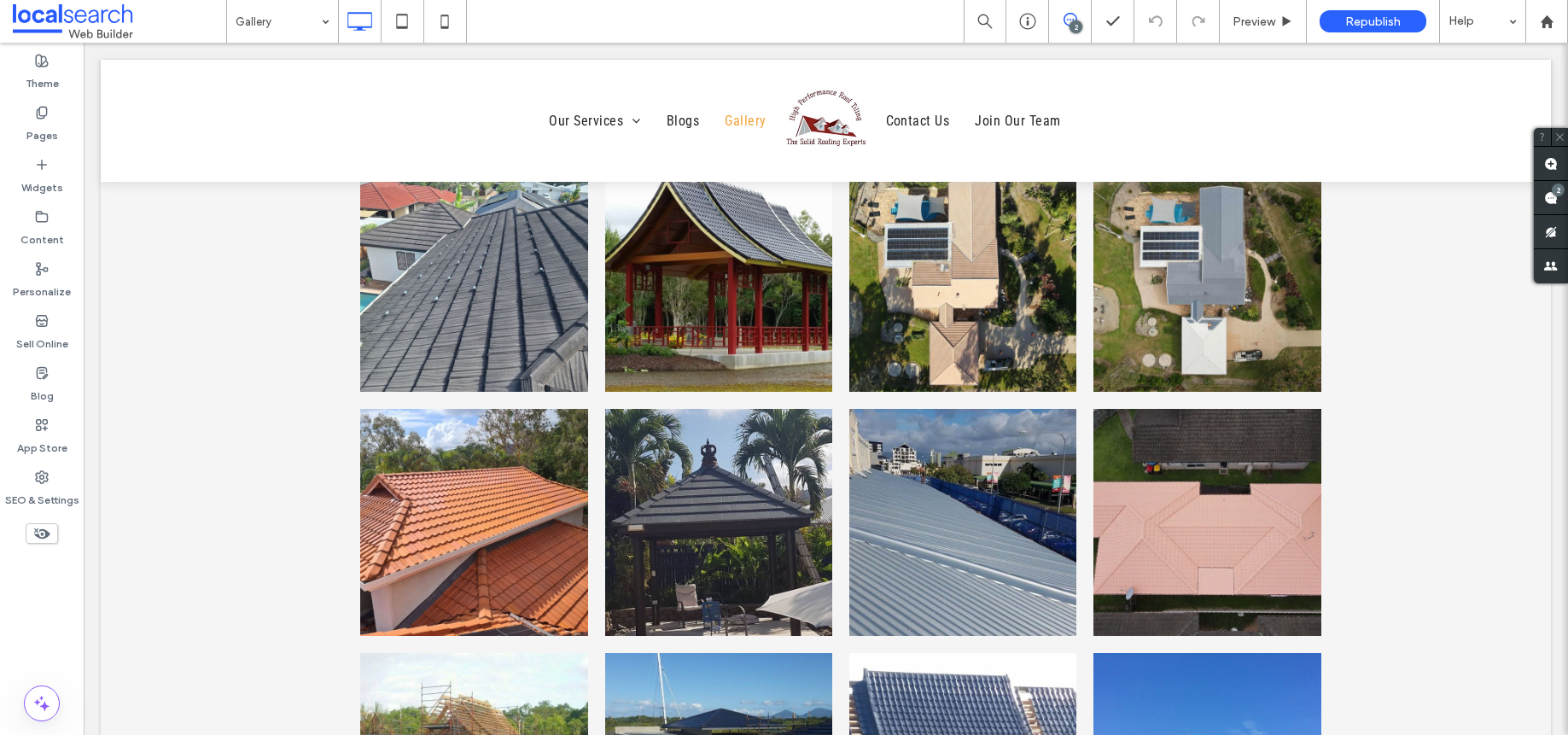
scroll to position [502, 0]
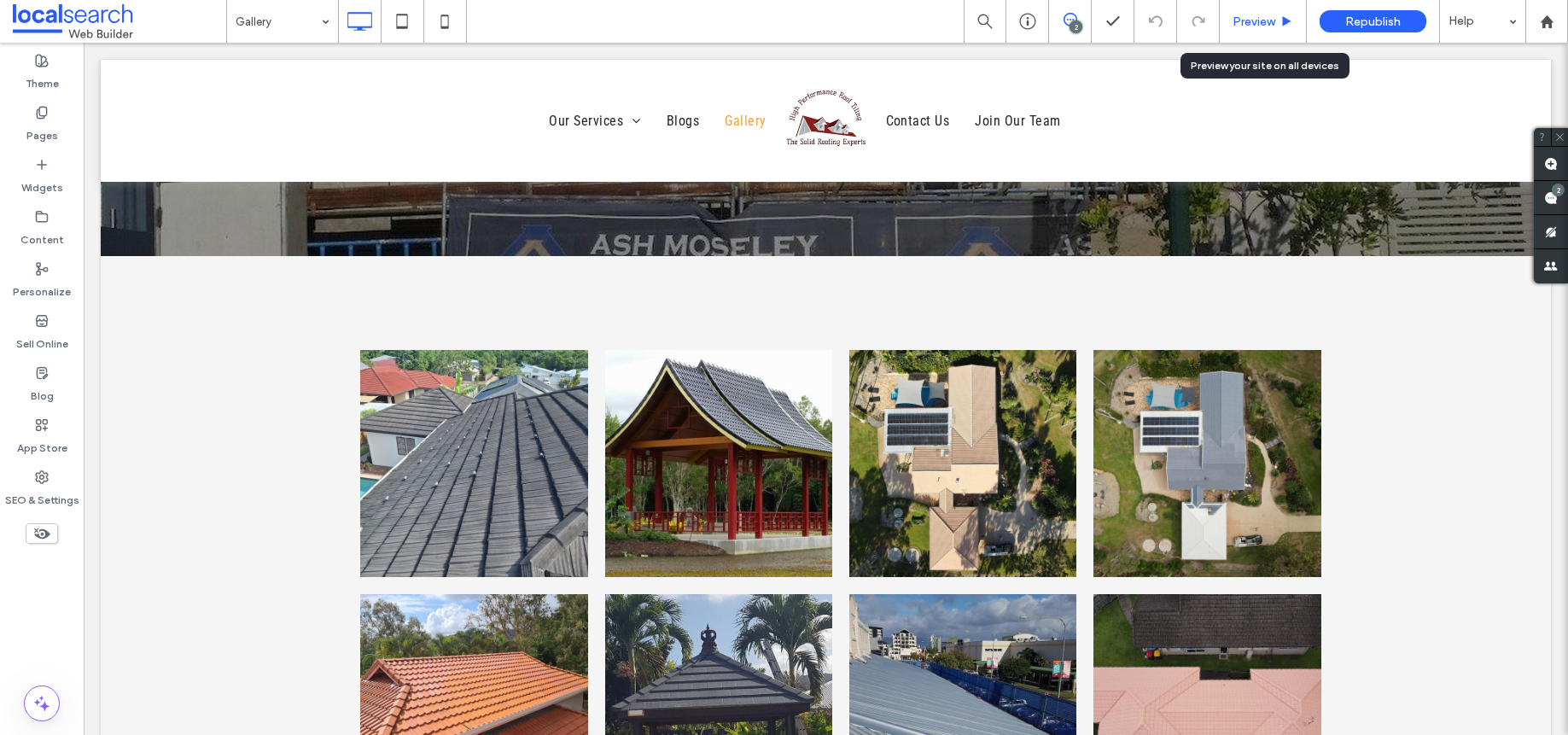
click at [1240, 7] on div "Preview" at bounding box center [1262, 21] width 87 height 43
click at [1252, 23] on span "Preview" at bounding box center [1253, 22] width 43 height 15
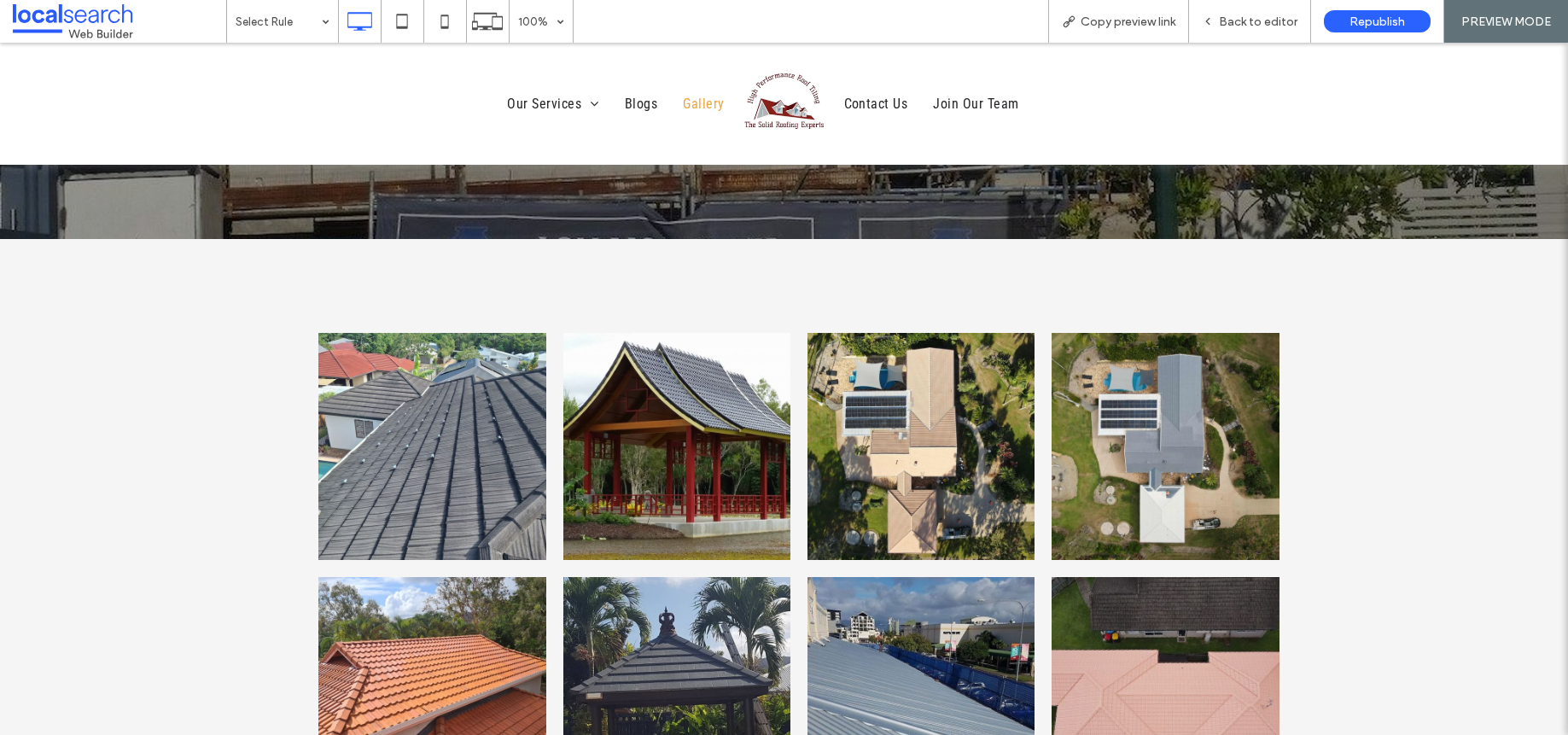
click at [801, 100] on img at bounding box center [784, 103] width 85 height 85
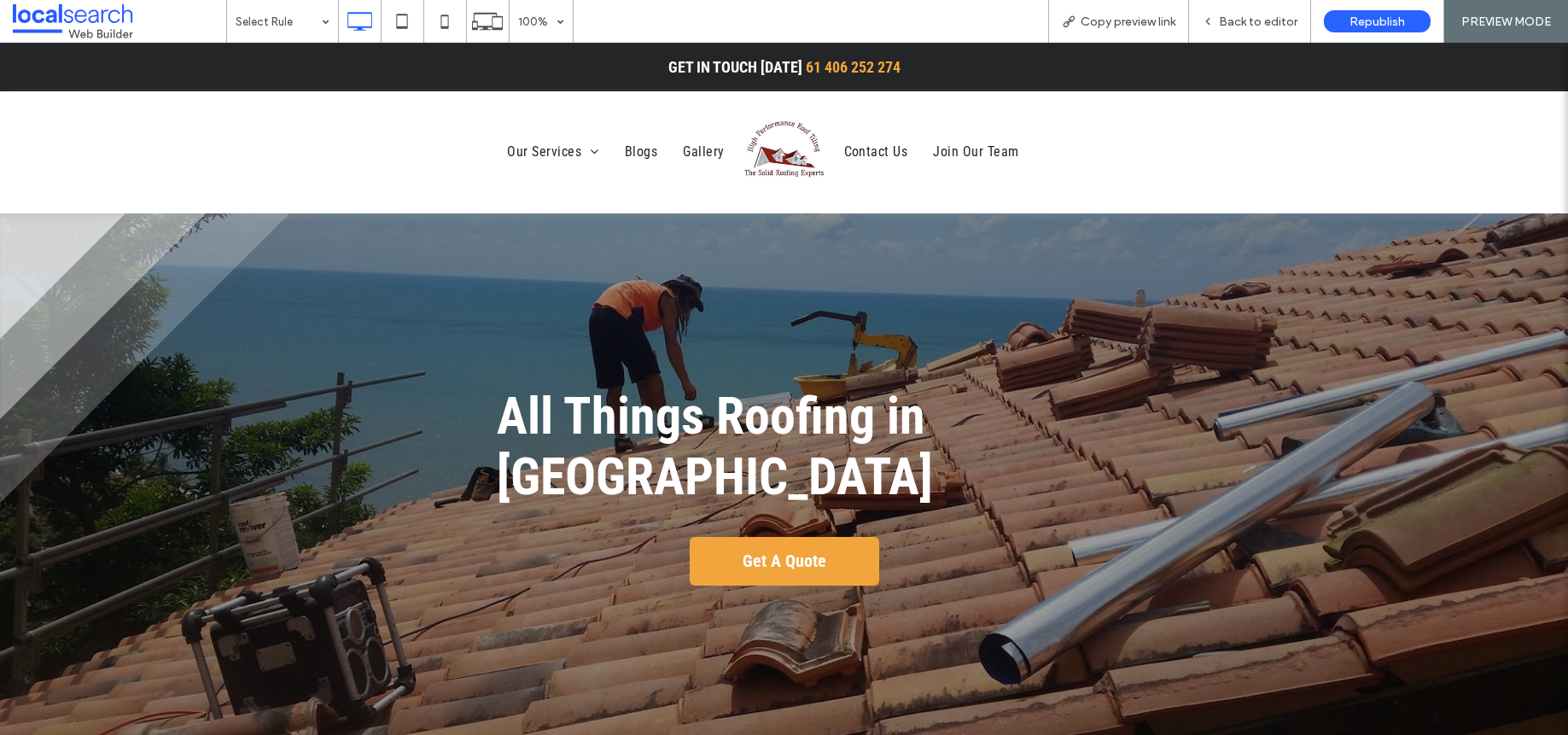
click at [779, 140] on img at bounding box center [784, 151] width 85 height 85
click at [1256, 23] on span "Back to editor" at bounding box center [1258, 22] width 79 height 15
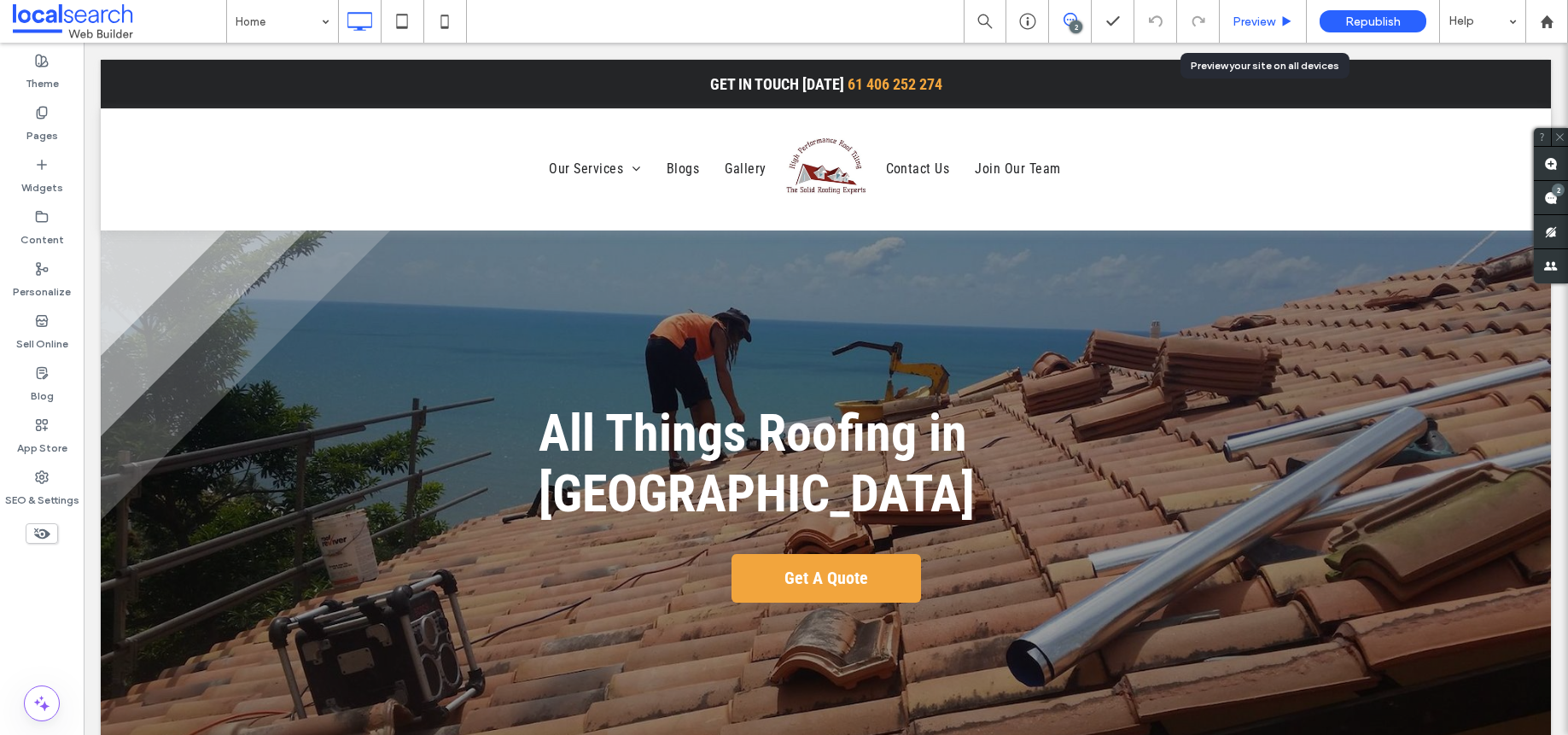
click at [1260, 22] on span "Preview" at bounding box center [1253, 22] width 43 height 15
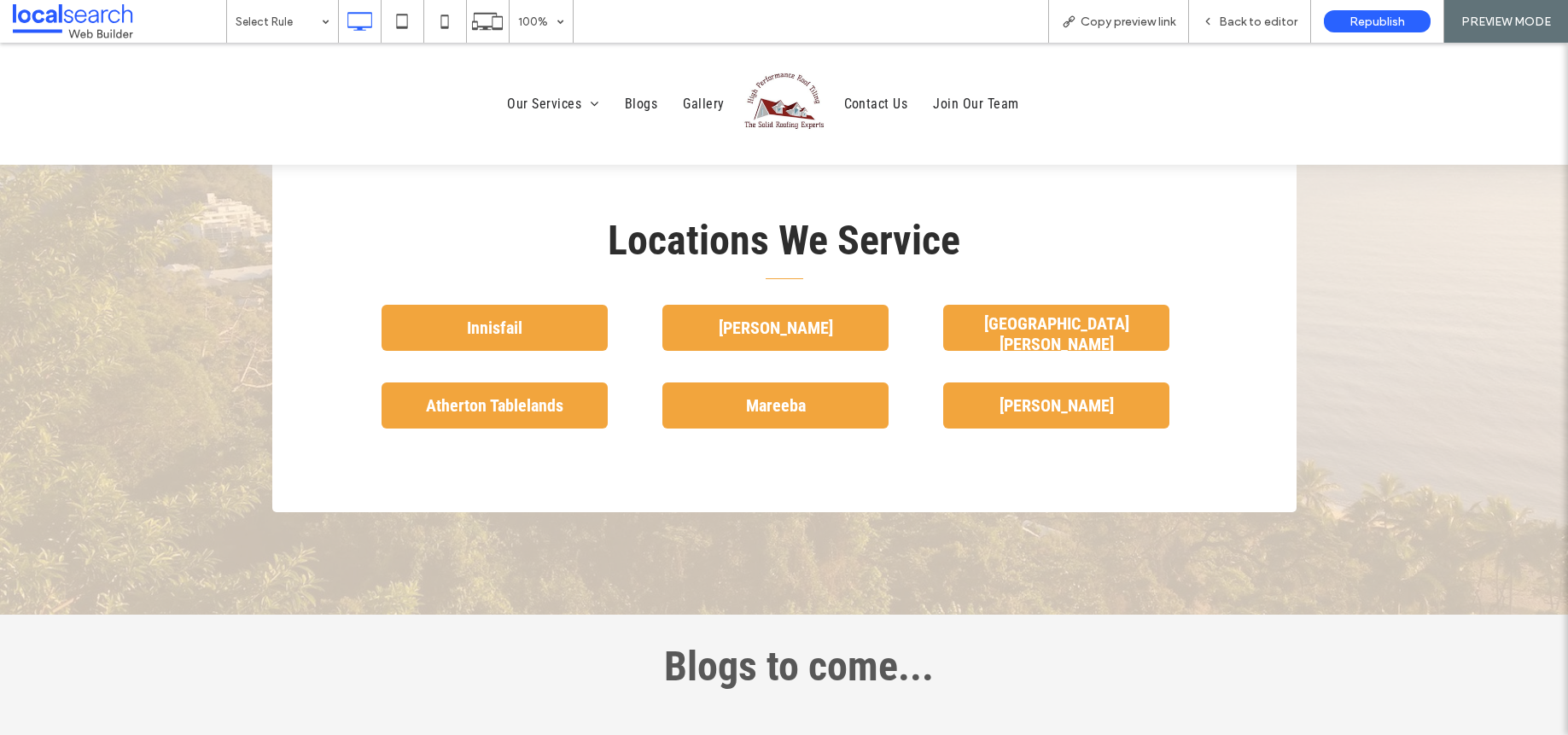
scroll to position [3902, 0]
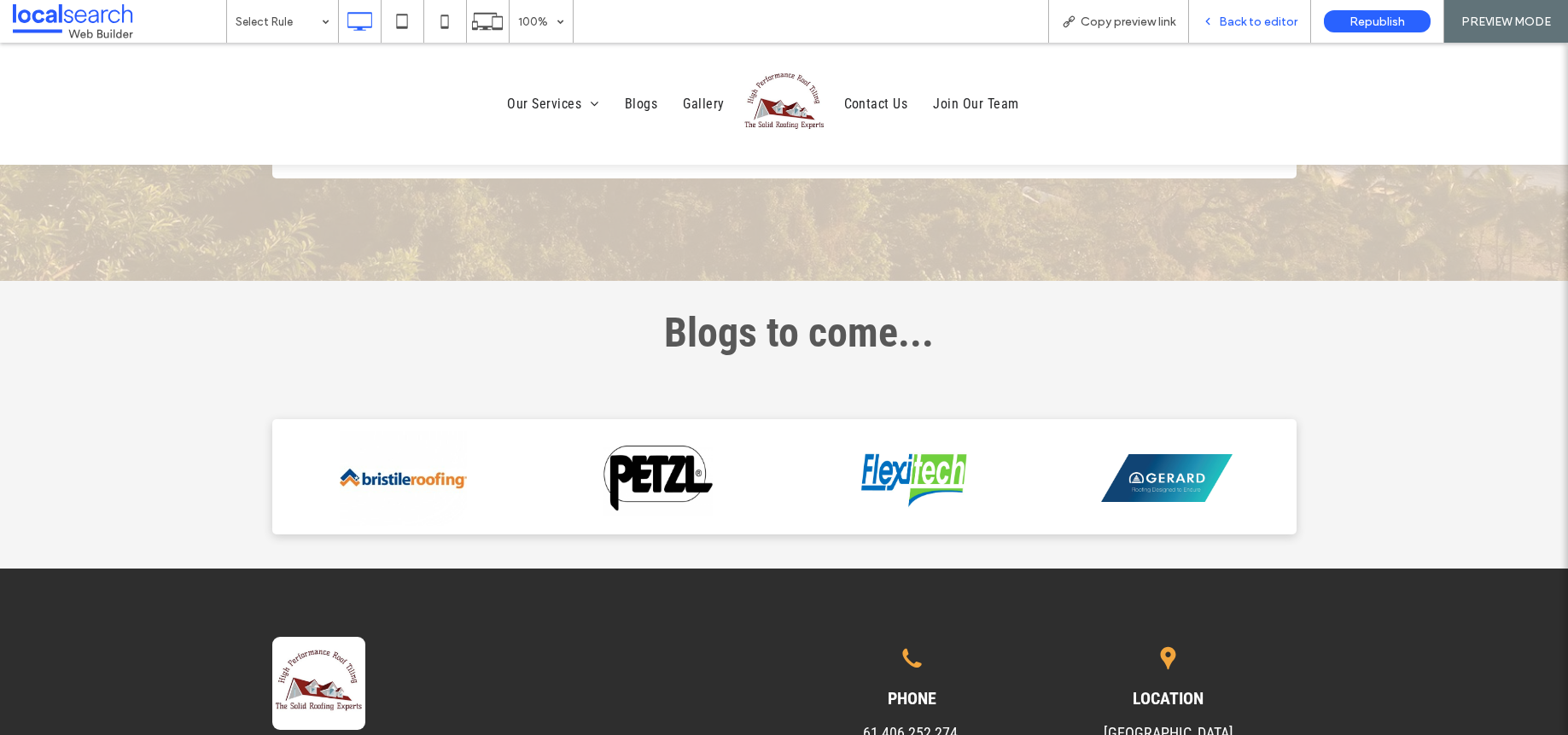
click at [1261, 27] on span "Back to editor" at bounding box center [1258, 22] width 79 height 15
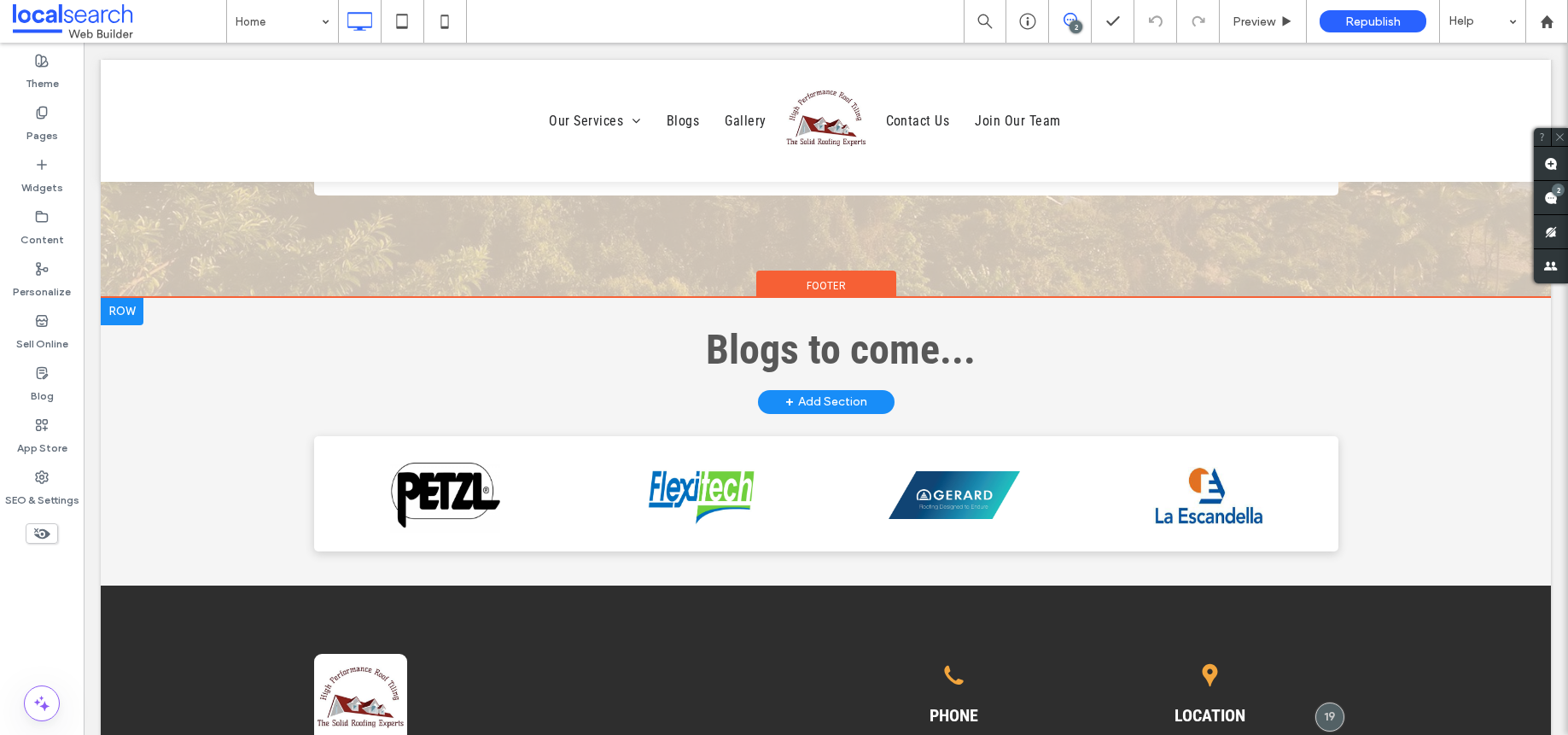
click at [120, 298] on div at bounding box center [122, 312] width 43 height 27
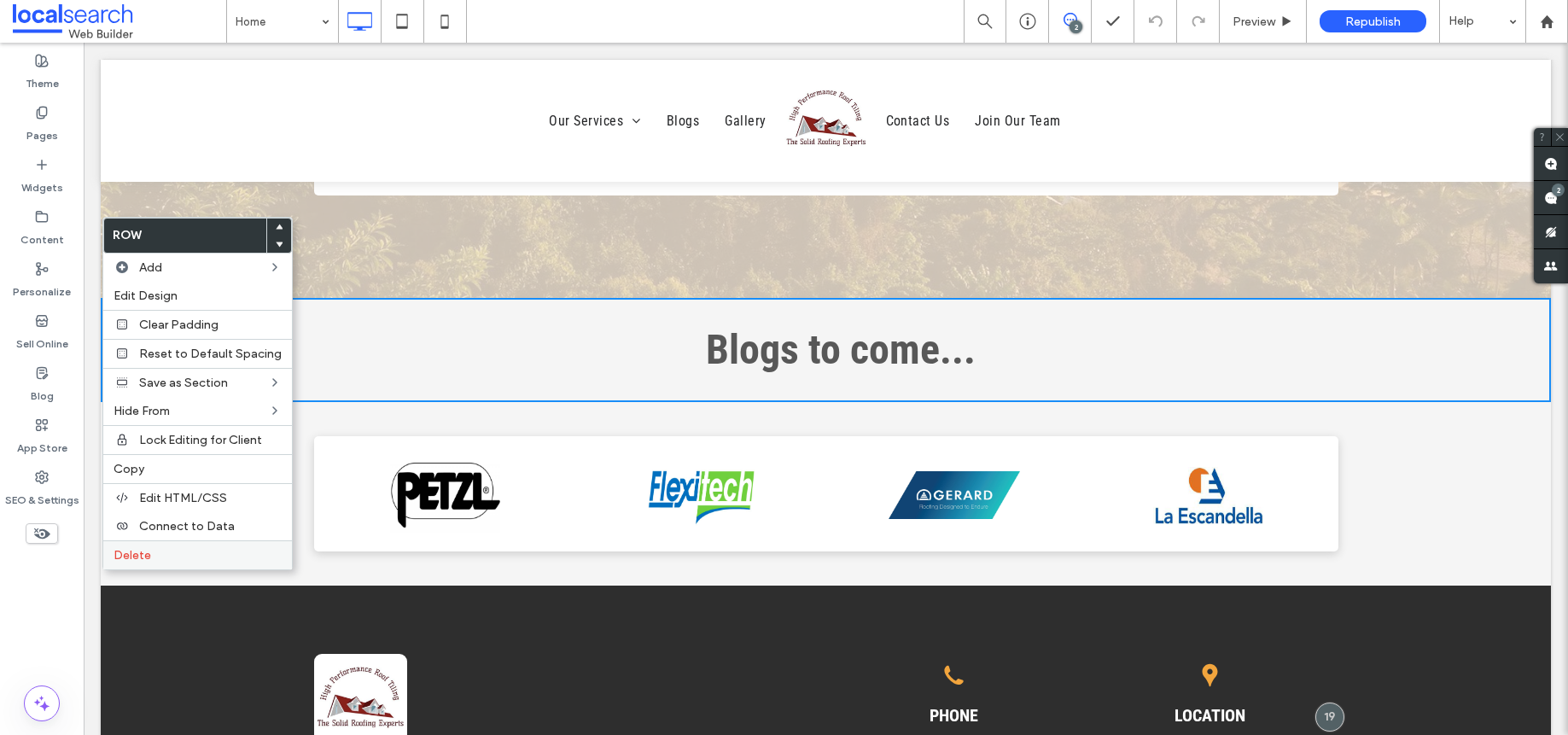
click at [175, 565] on div "Delete" at bounding box center [198, 555] width 189 height 29
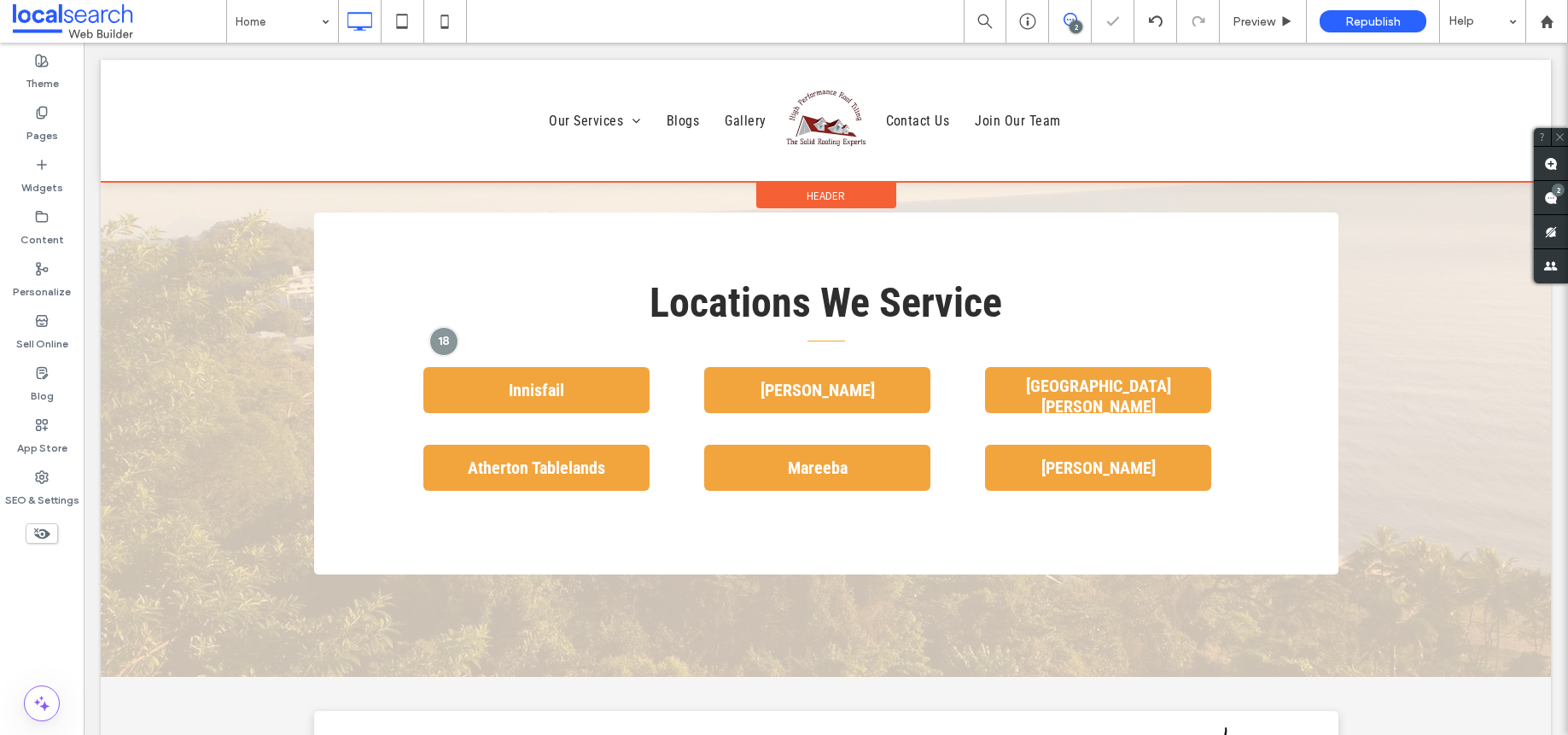
scroll to position [3527, 0]
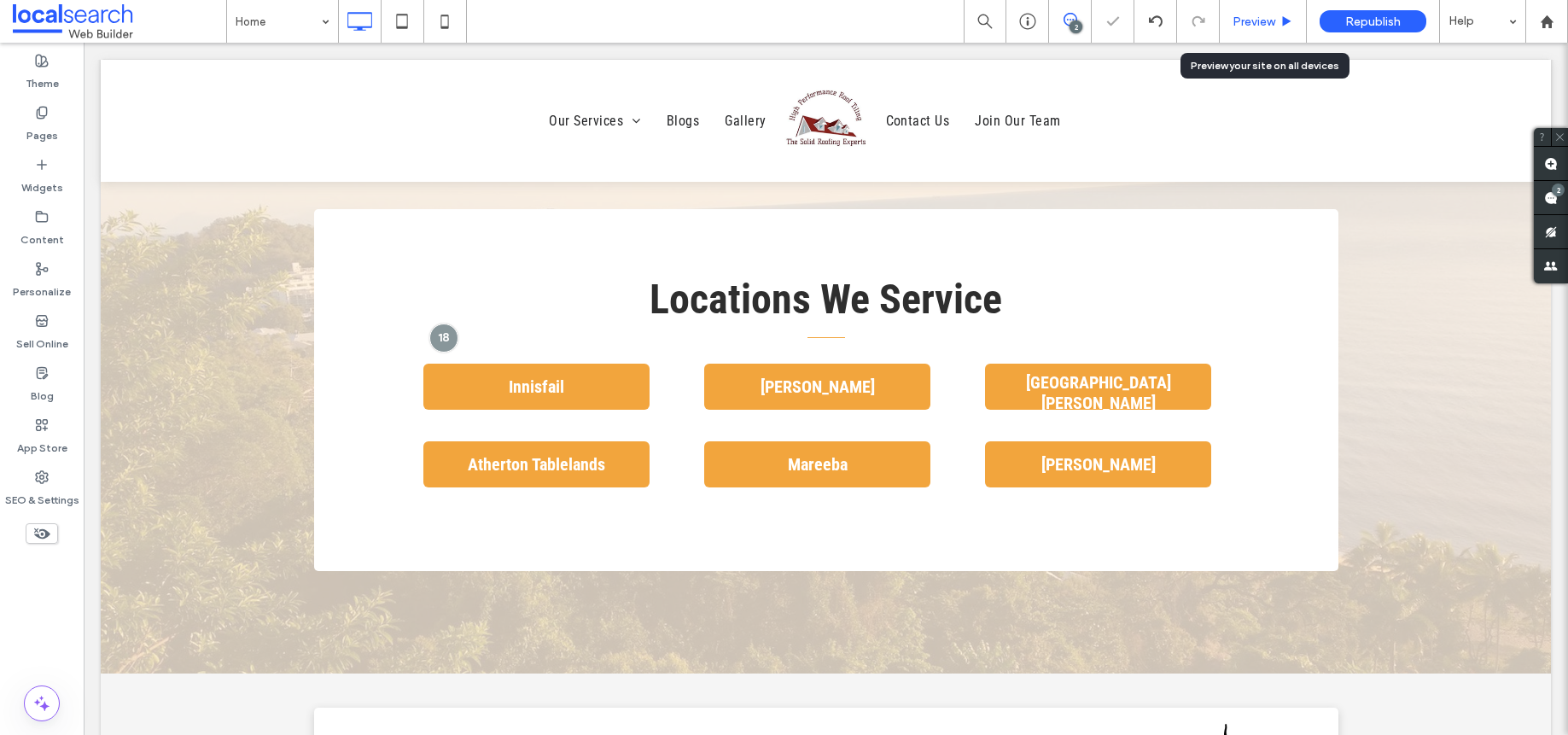
click at [1269, 32] on div "Preview" at bounding box center [1262, 21] width 87 height 43
click at [1254, 17] on span "Preview" at bounding box center [1253, 22] width 43 height 15
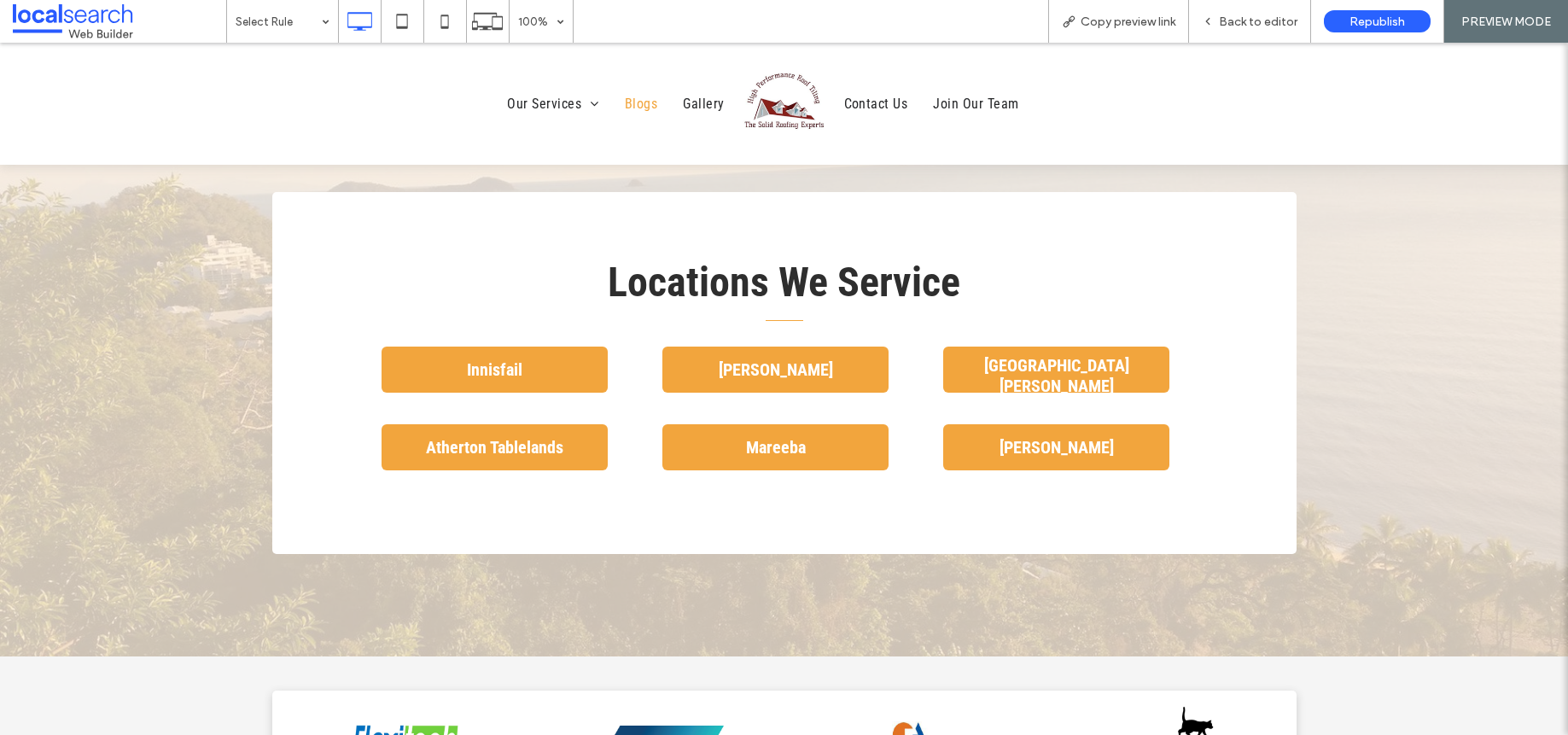
click at [632, 106] on span "Blogs" at bounding box center [640, 104] width 32 height 29
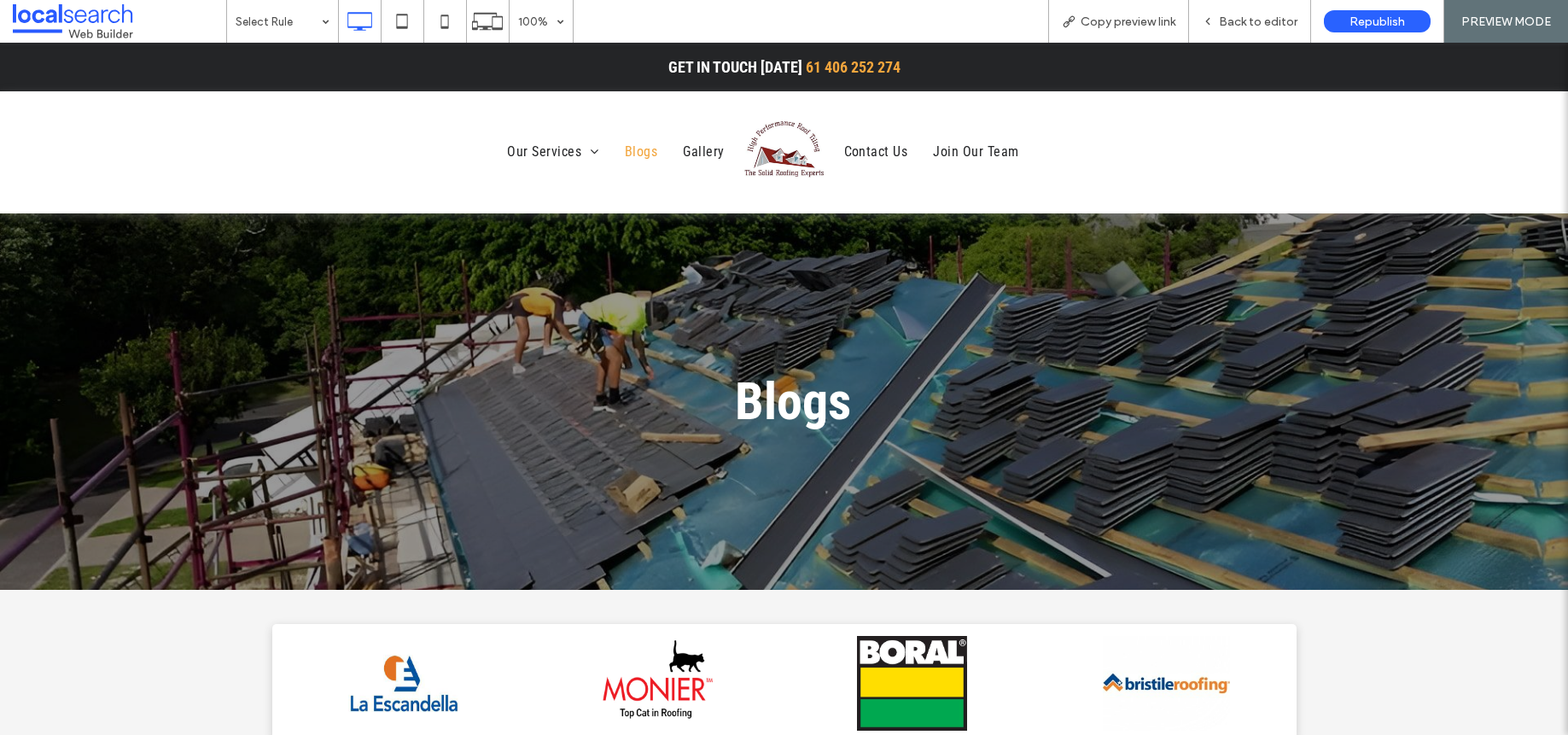
click at [752, 148] on img at bounding box center [784, 151] width 85 height 85
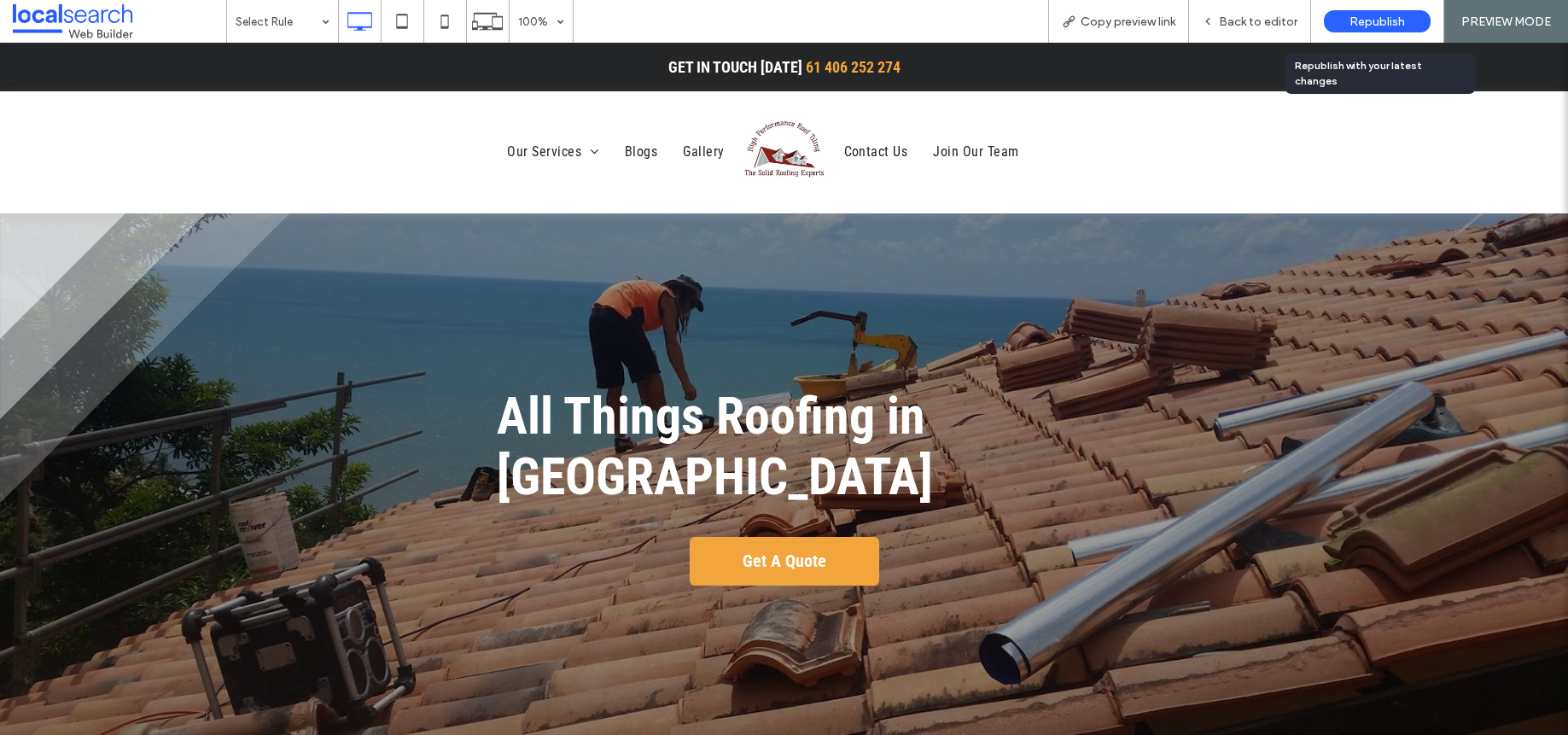
click at [1366, 31] on div "Republish" at bounding box center [1377, 21] width 106 height 22
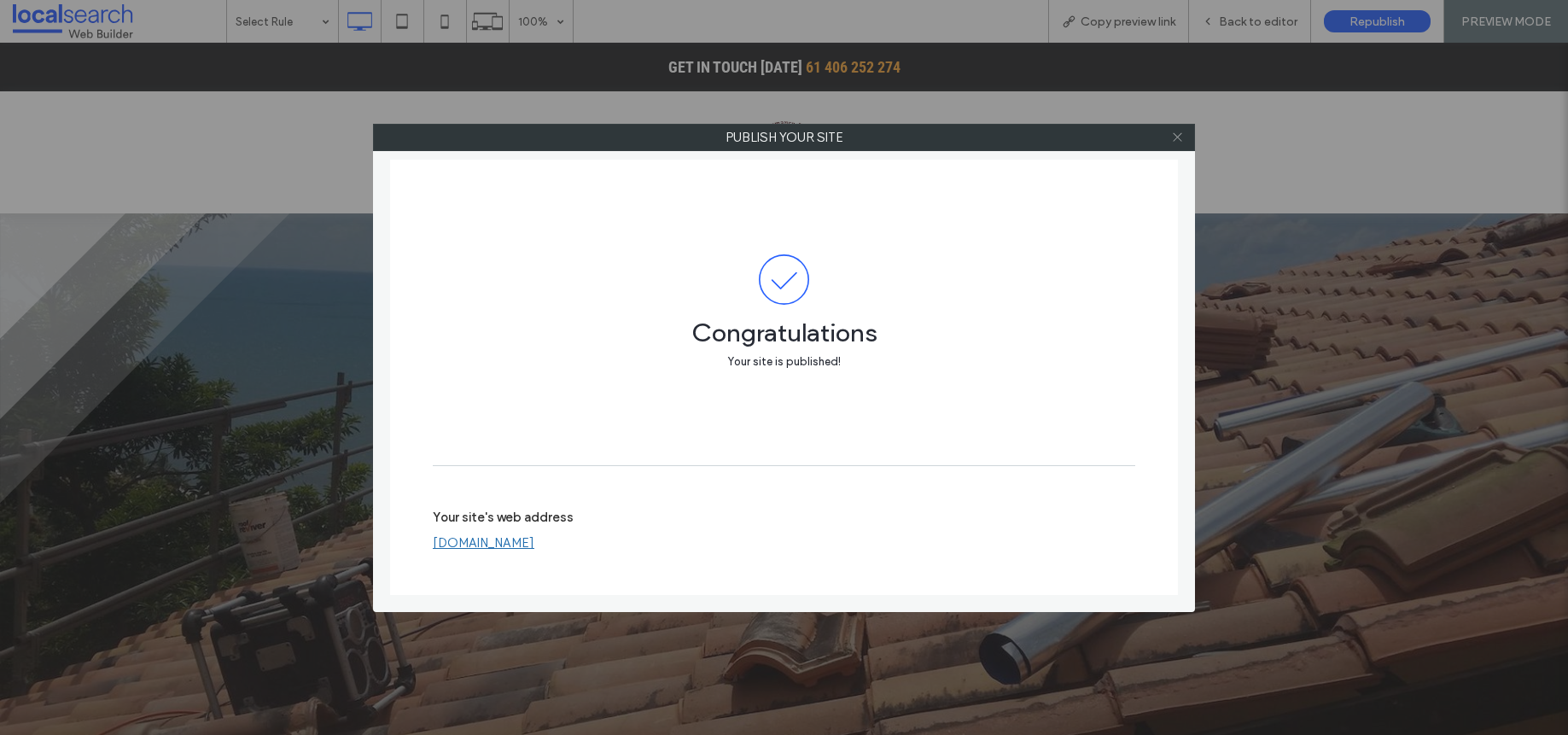
click at [1180, 145] on span at bounding box center [1177, 137] width 13 height 26
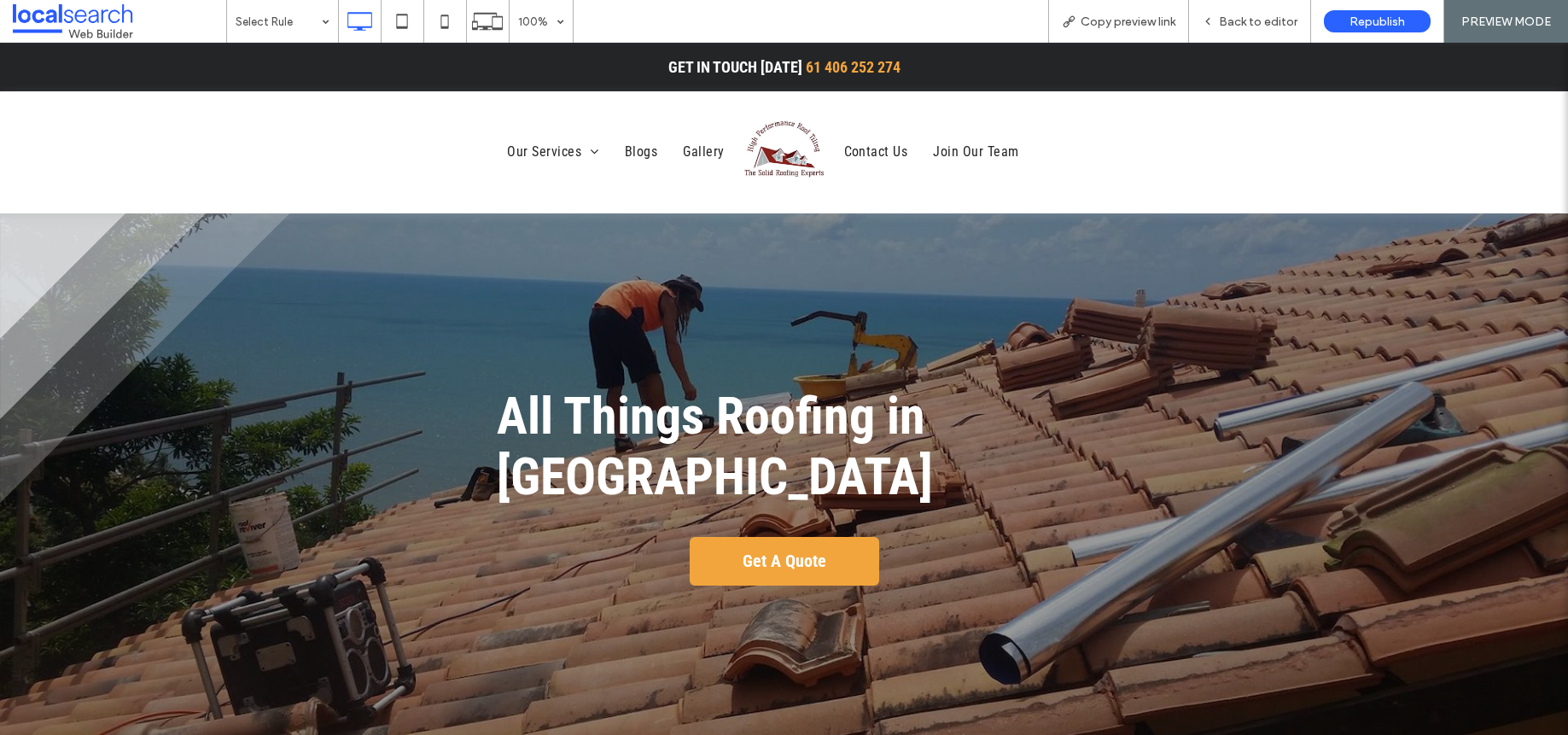
click at [79, 28] on span at bounding box center [119, 21] width 213 height 34
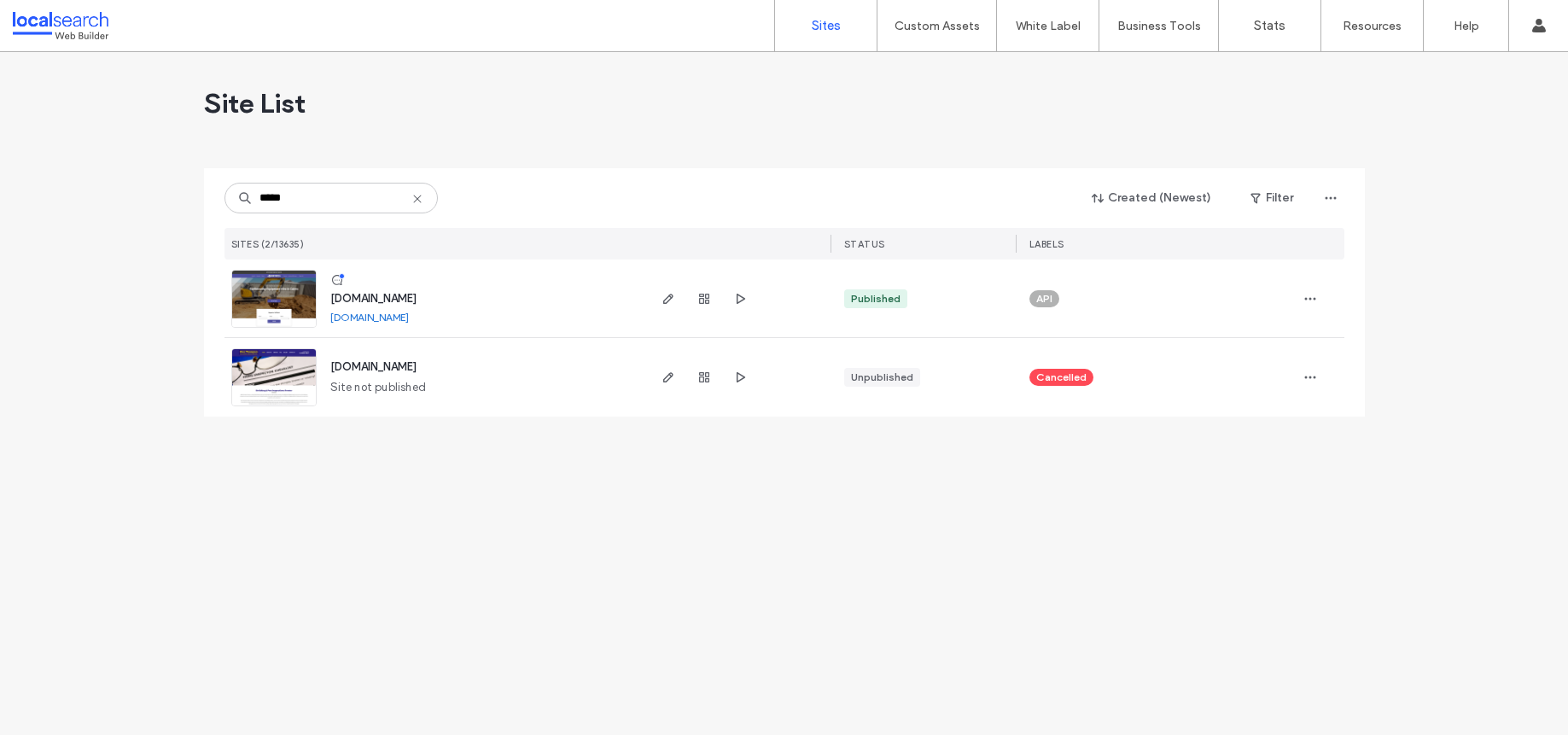
type input "*****"
click at [417, 298] on span "www.glentierexcavations.com.au" at bounding box center [374, 299] width 86 height 13
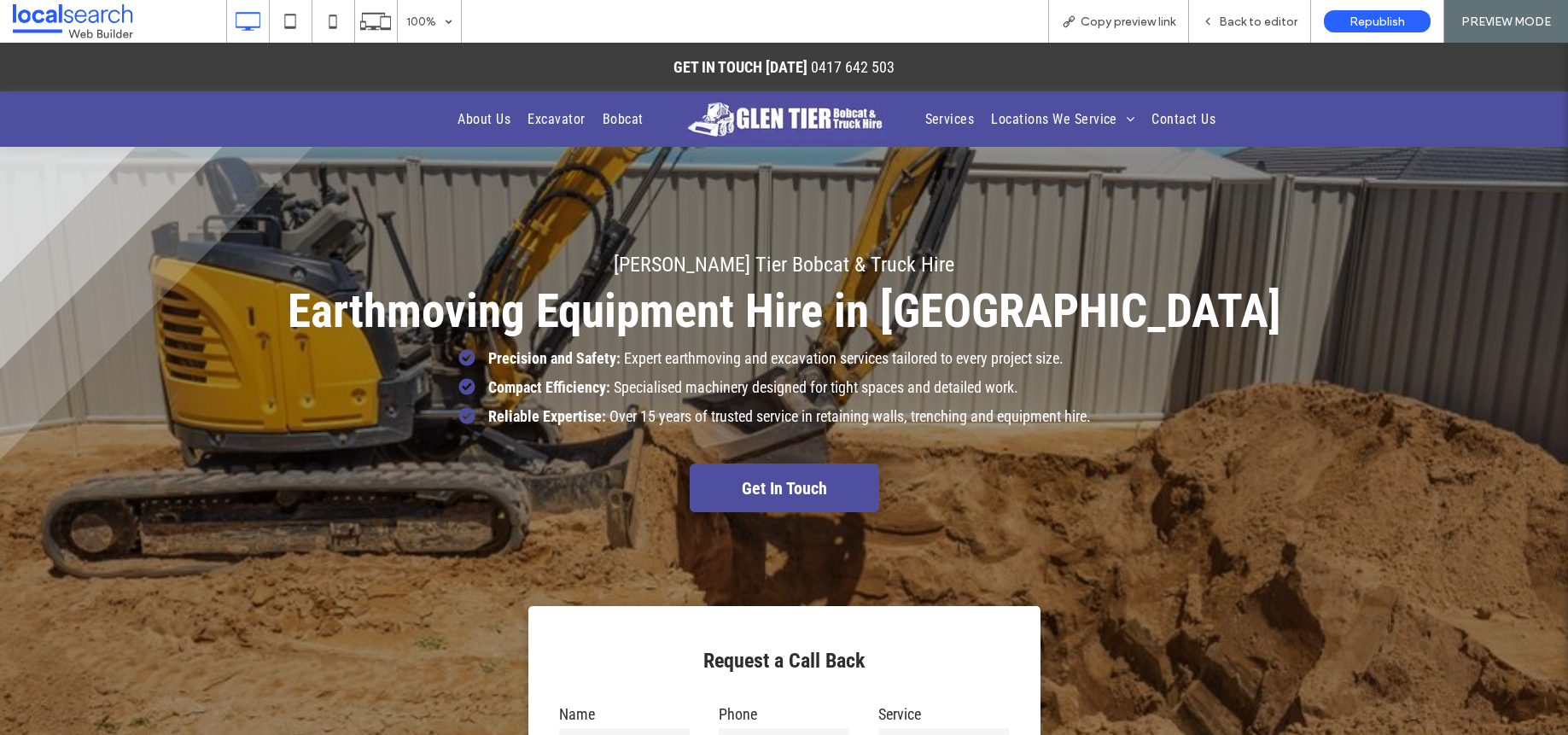
scroll to position [4, 0]
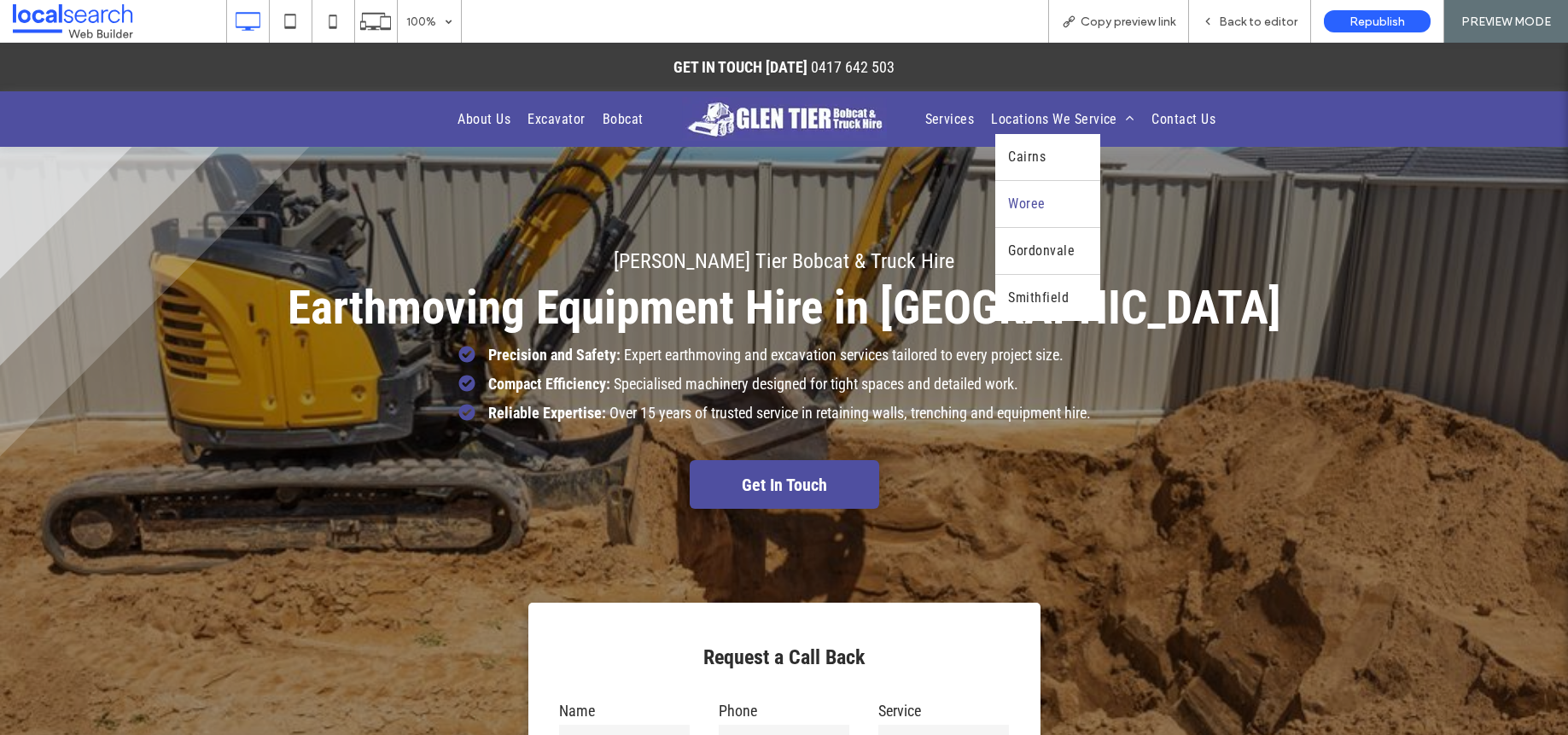
click at [1029, 199] on span "Woree" at bounding box center [1026, 204] width 37 height 20
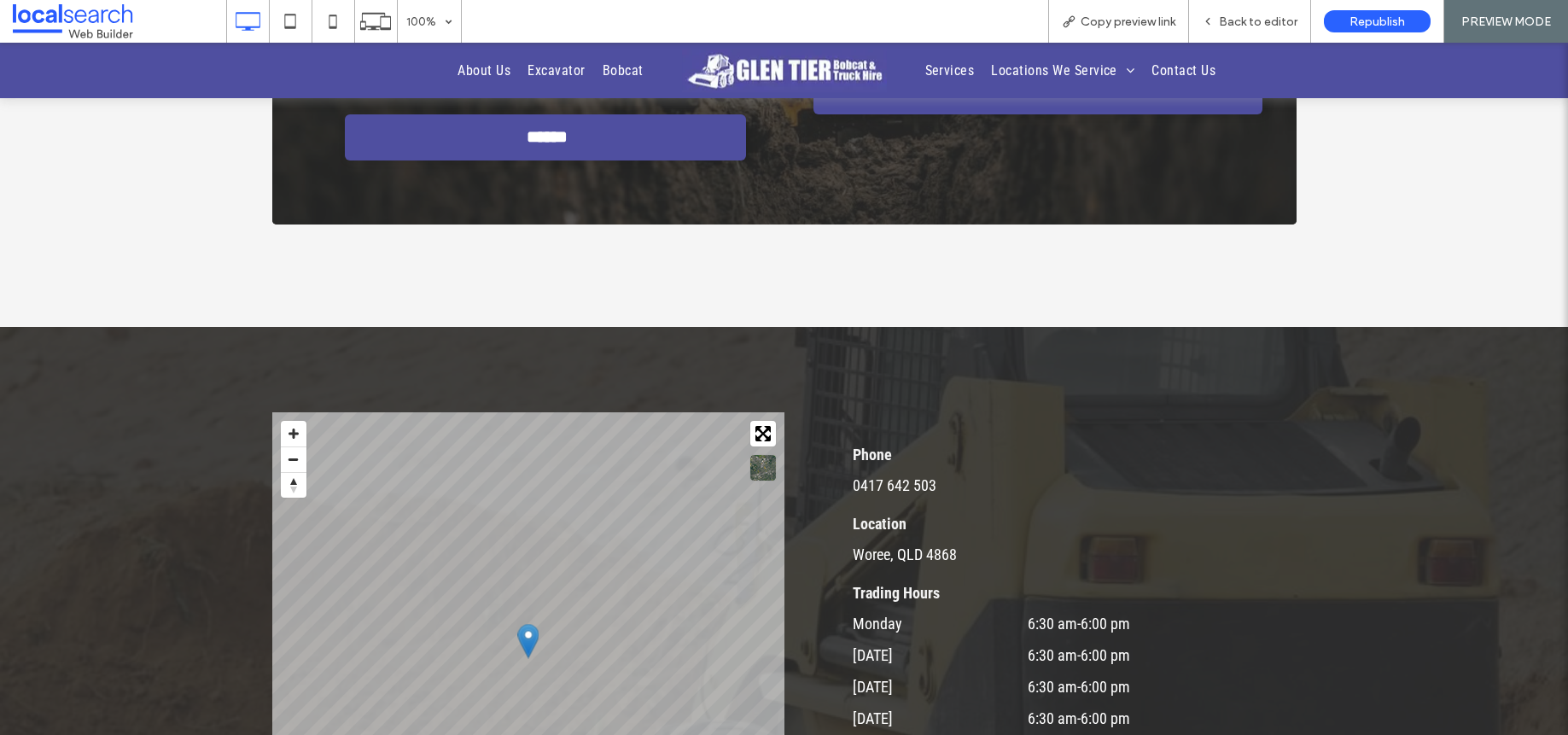
scroll to position [3635, 0]
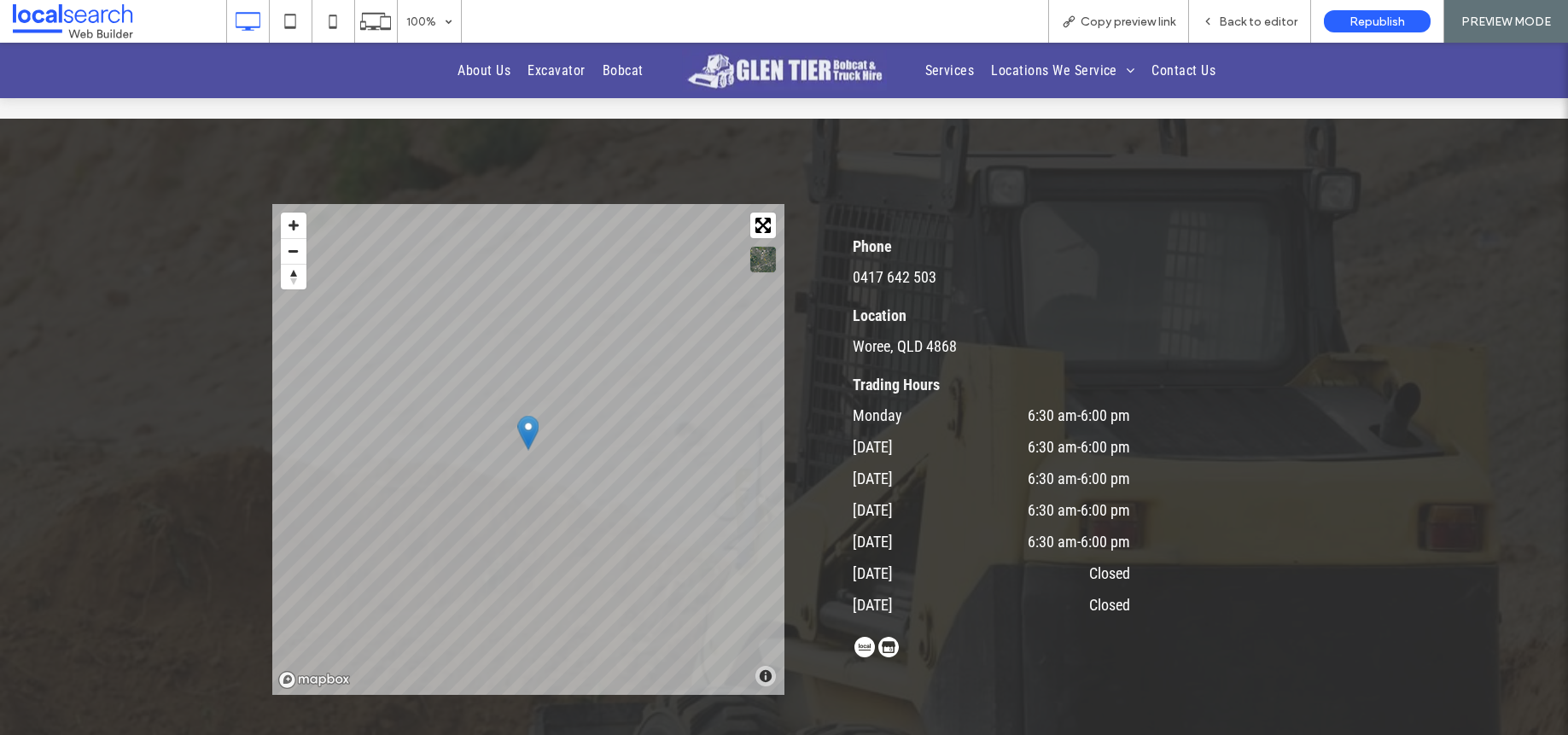
click at [787, 78] on img at bounding box center [784, 71] width 205 height 44
